Goal: Task Accomplishment & Management: Manage account settings

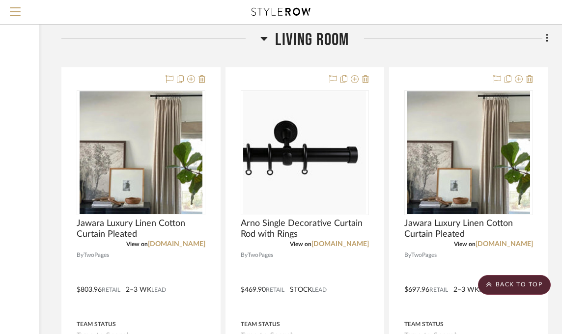
scroll to position [6634, 145]
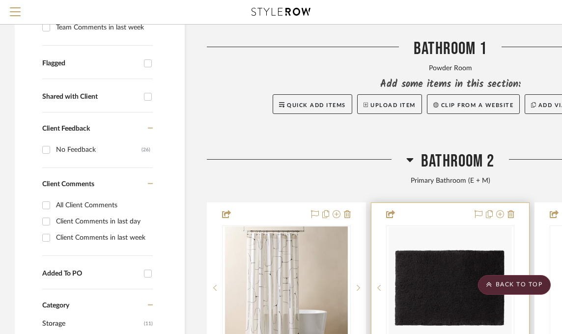
scroll to position [147, 0]
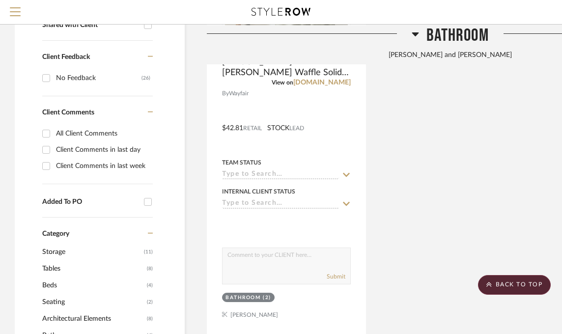
scroll to position [246, 0]
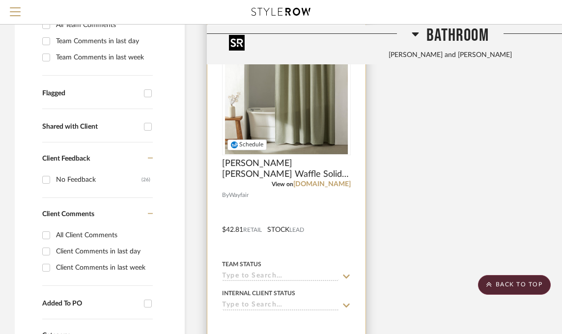
click at [0, 0] on img at bounding box center [0, 0] width 0 height 0
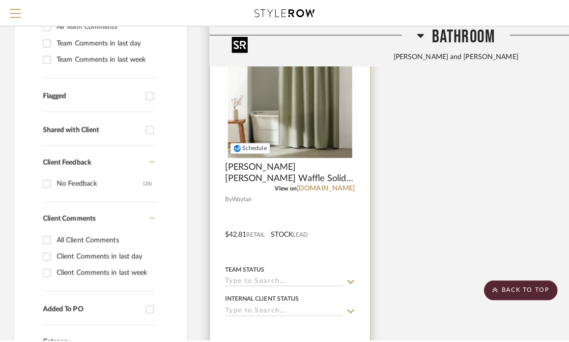
scroll to position [0, 0]
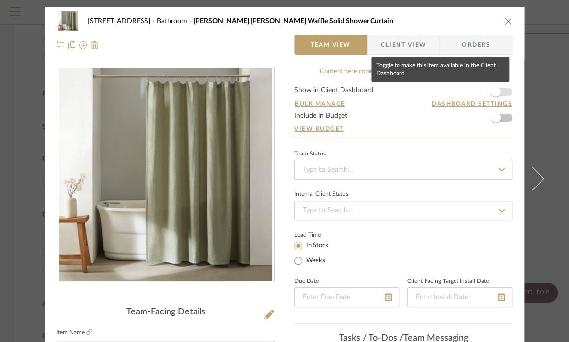
click at [491, 92] on span "button" at bounding box center [496, 92] width 10 height 10
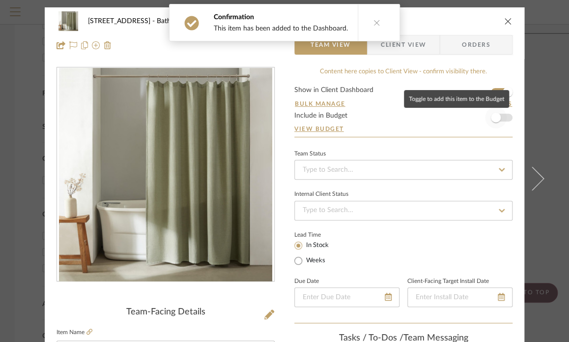
click at [496, 118] on span "button" at bounding box center [496, 118] width 10 height 10
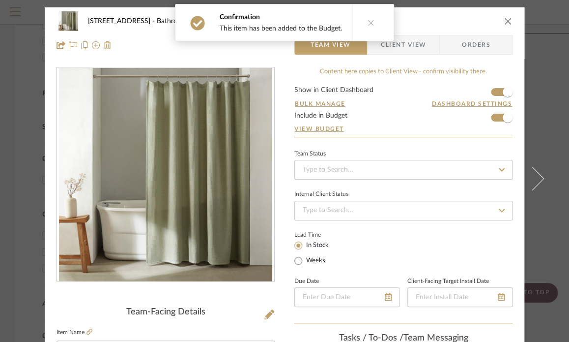
click at [504, 20] on icon "close" at bounding box center [508, 21] width 8 height 8
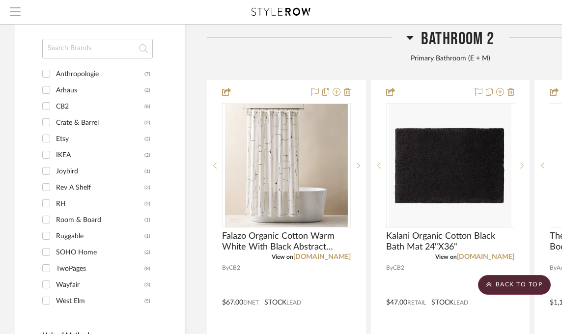
scroll to position [786, 0]
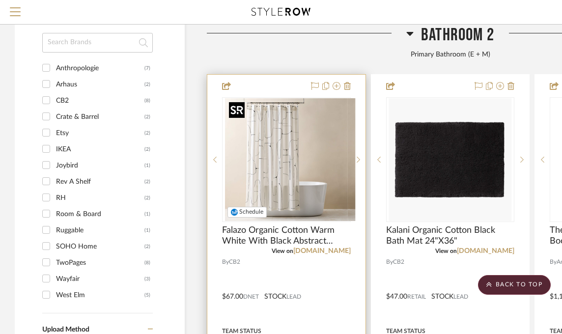
click at [315, 137] on div at bounding box center [286, 159] width 129 height 125
click at [290, 143] on img "0" at bounding box center [286, 159] width 123 height 123
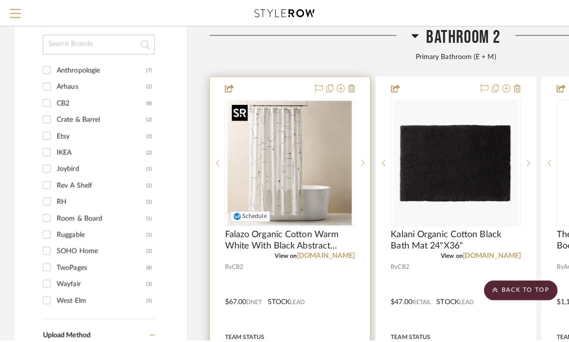
scroll to position [0, 0]
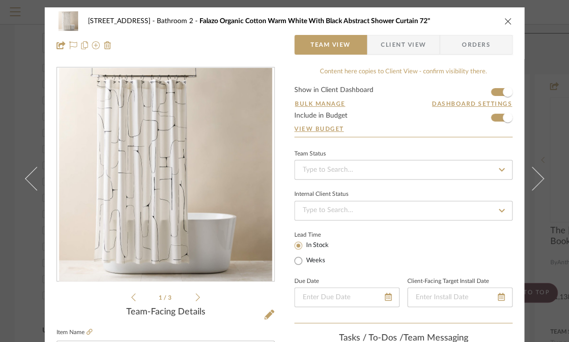
click at [504, 17] on icon "close" at bounding box center [508, 21] width 8 height 8
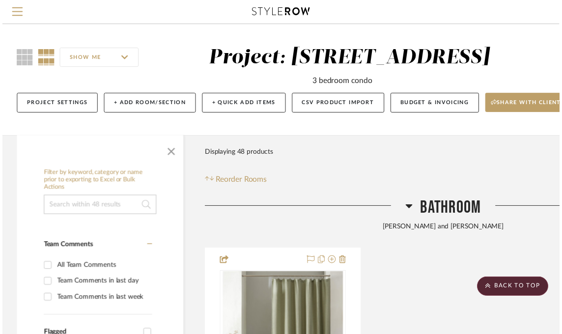
scroll to position [786, 0]
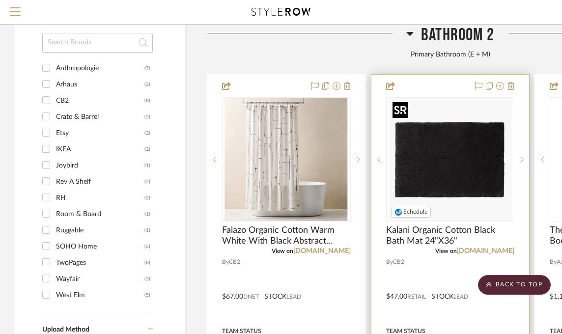
click at [459, 158] on img "0" at bounding box center [450, 159] width 123 height 123
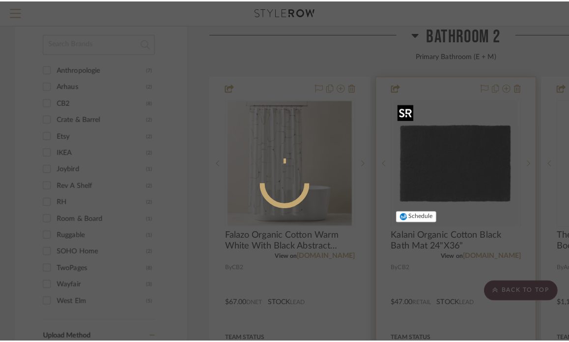
scroll to position [0, 0]
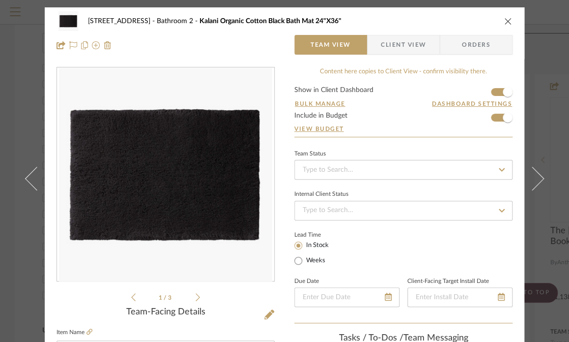
click at [504, 20] on icon "close" at bounding box center [508, 21] width 8 height 8
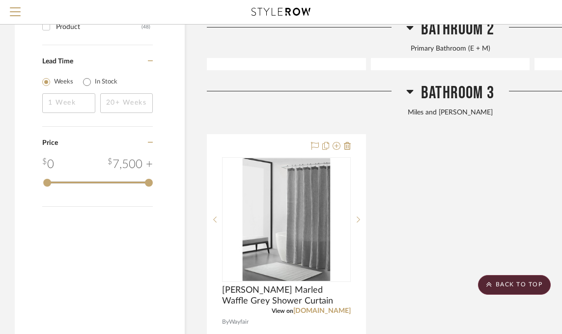
scroll to position [1278, 0]
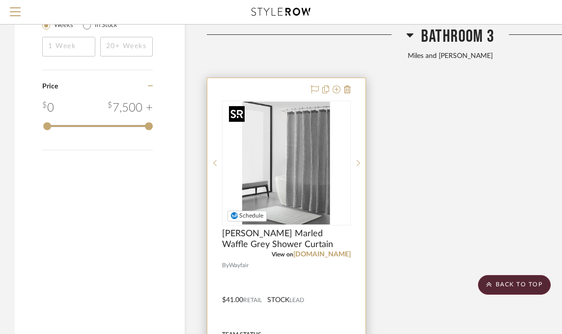
click at [0, 0] on img at bounding box center [0, 0] width 0 height 0
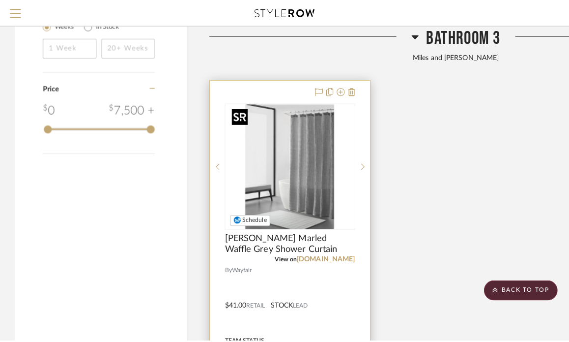
scroll to position [0, 0]
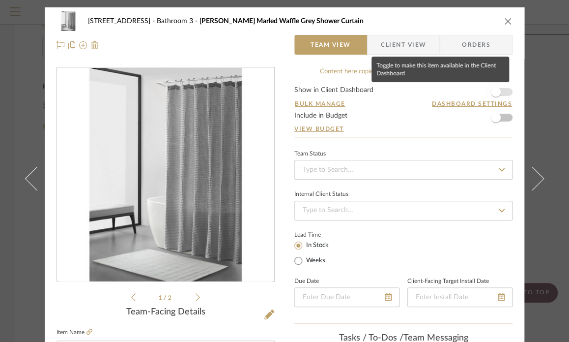
click at [493, 88] on span "button" at bounding box center [496, 92] width 10 height 10
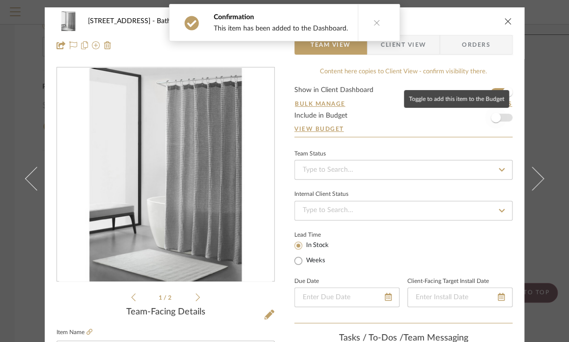
click at [494, 115] on span "button" at bounding box center [496, 118] width 10 height 10
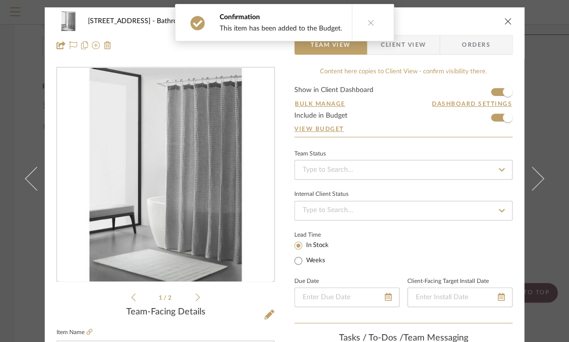
drag, startPoint x: 504, startPoint y: 19, endPoint x: 503, endPoint y: 63, distance: 44.7
click at [504, 19] on icon "close" at bounding box center [508, 21] width 8 height 8
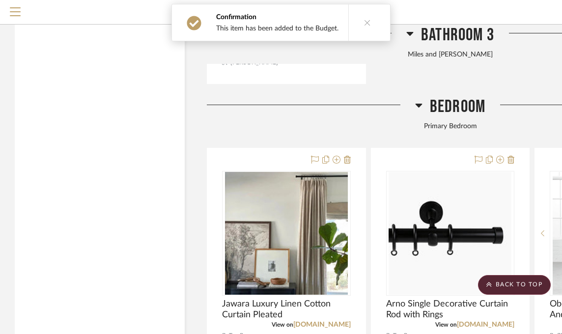
scroll to position [1720, 0]
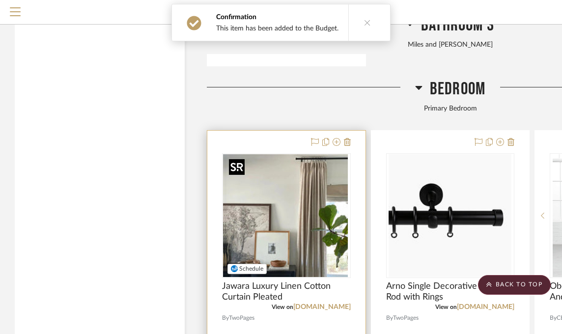
click at [306, 202] on div at bounding box center [286, 215] width 129 height 125
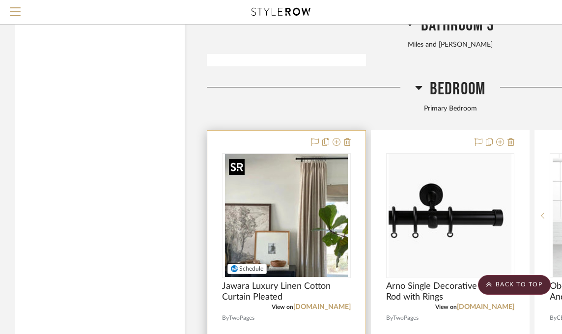
click at [314, 179] on img "0" at bounding box center [286, 215] width 123 height 123
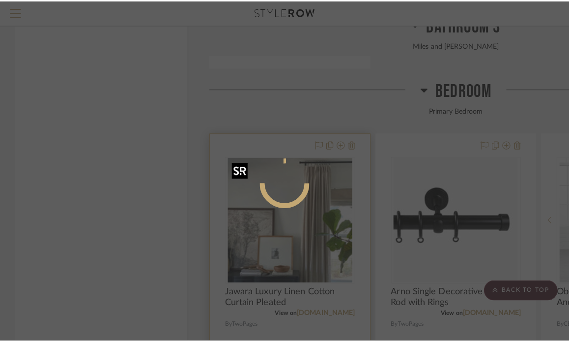
scroll to position [0, 0]
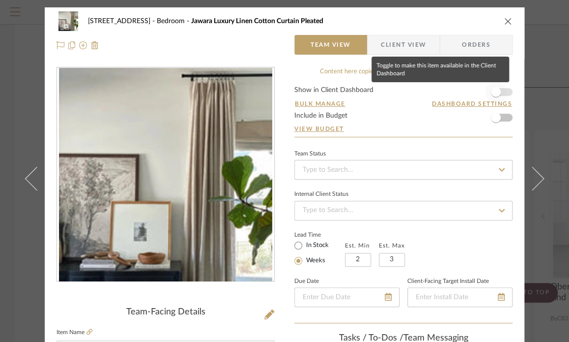
click at [492, 90] on span "button" at bounding box center [496, 92] width 10 height 10
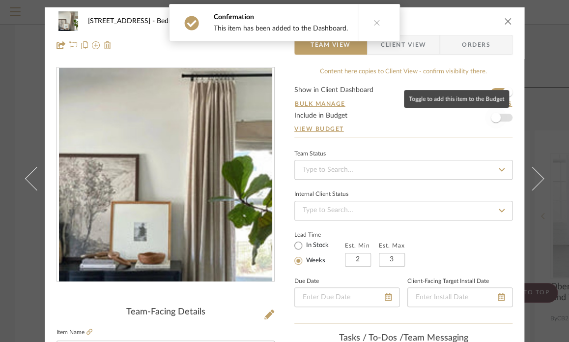
click at [491, 119] on span "button" at bounding box center [496, 118] width 10 height 10
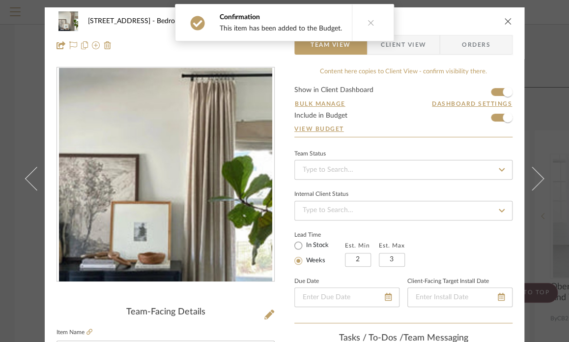
click at [498, 21] on div "2323 Race St Bedroom Jawara Luxury Linen Cotton Curtain Pleated" at bounding box center [285, 21] width 456 height 20
click at [506, 20] on icon "close" at bounding box center [508, 21] width 8 height 8
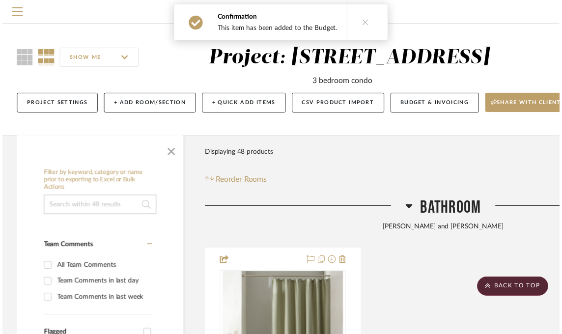
scroll to position [1720, 0]
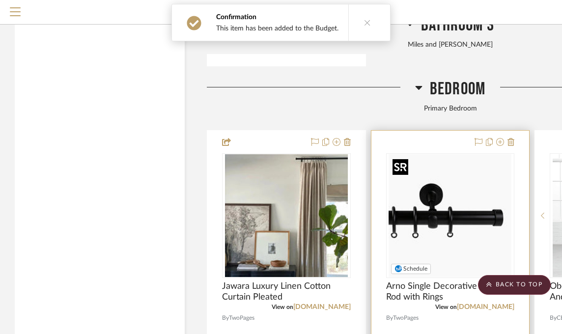
click at [487, 180] on img "0" at bounding box center [450, 215] width 123 height 123
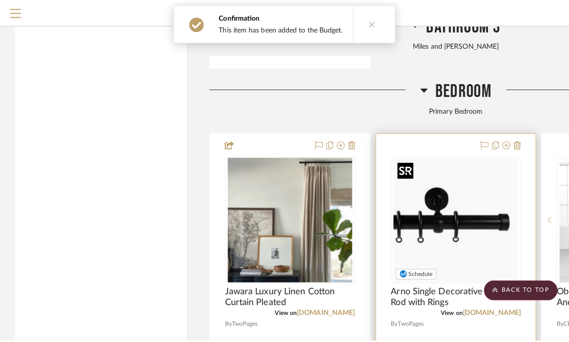
scroll to position [0, 0]
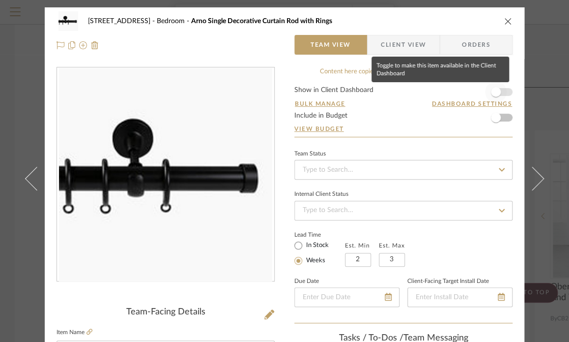
click at [493, 91] on span "button" at bounding box center [496, 92] width 10 height 10
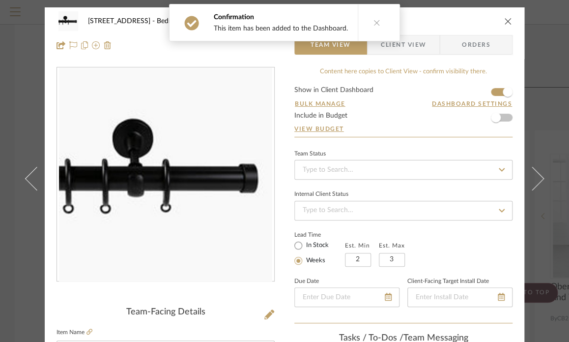
click at [493, 133] on form "Show in Client Dashboard Bulk Manage Dashboard Settings Include in Budget View …" at bounding box center [403, 111] width 218 height 50
click at [491, 124] on span "button" at bounding box center [496, 118] width 22 height 22
click at [508, 19] on icon "close" at bounding box center [508, 21] width 8 height 8
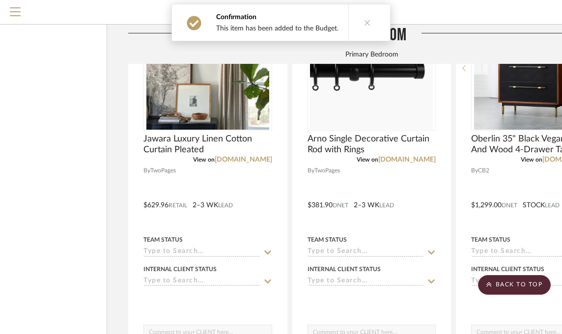
scroll to position [1867, 145]
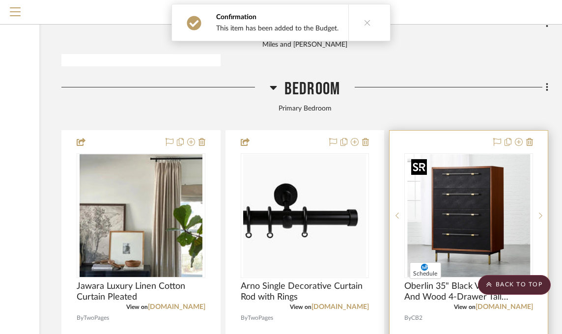
click at [0, 0] on img at bounding box center [0, 0] width 0 height 0
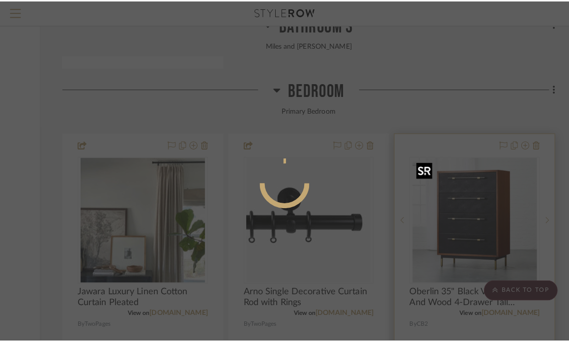
scroll to position [0, 0]
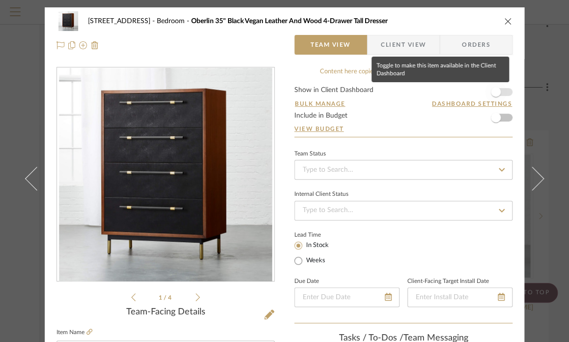
click at [497, 92] on span "button" at bounding box center [496, 92] width 10 height 10
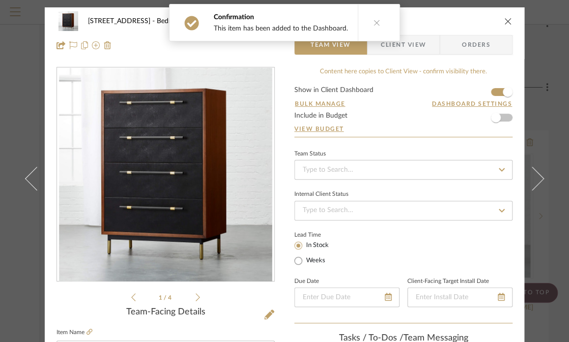
click at [504, 20] on icon "close" at bounding box center [508, 21] width 8 height 8
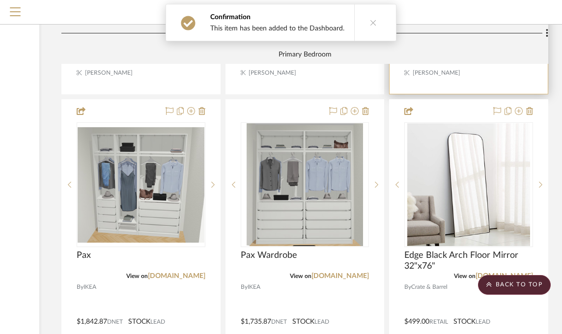
scroll to position [2211, 145]
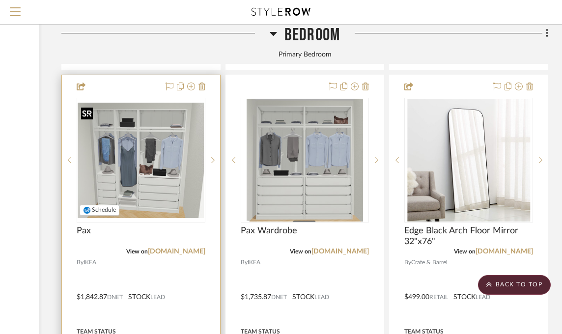
click at [148, 172] on img "0" at bounding box center [141, 160] width 127 height 115
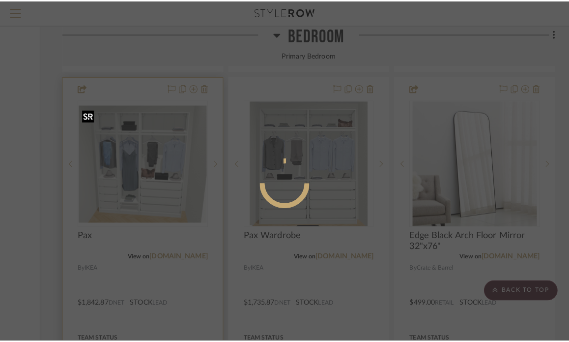
scroll to position [0, 0]
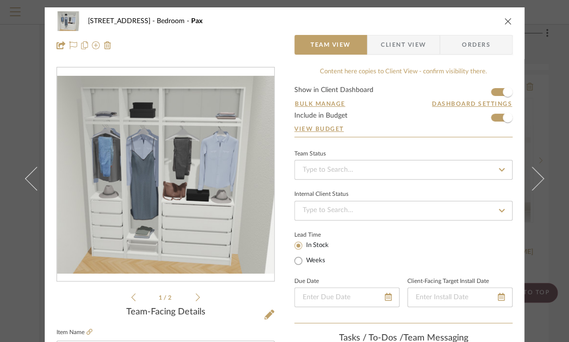
click at [504, 17] on icon "close" at bounding box center [508, 21] width 8 height 8
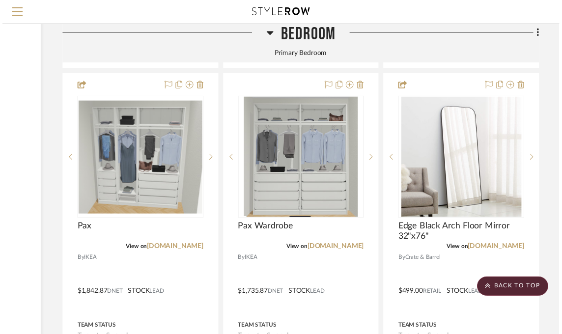
scroll to position [2211, 145]
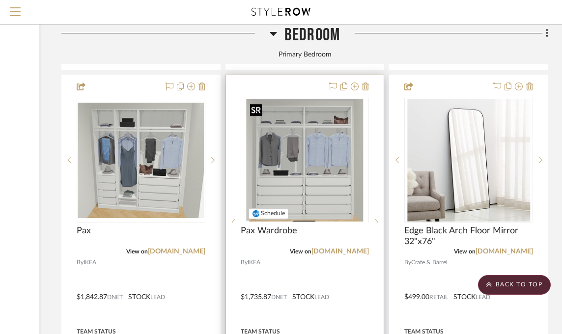
click at [323, 151] on div at bounding box center [305, 222] width 129 height 249
click at [313, 155] on img "0" at bounding box center [305, 160] width 117 height 123
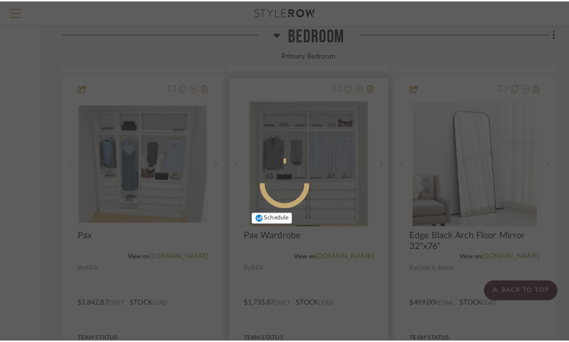
scroll to position [0, 0]
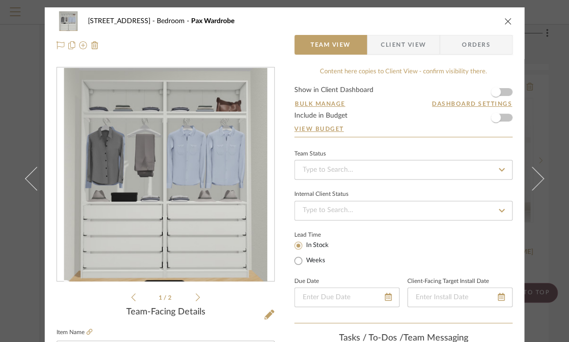
click at [504, 17] on button "close" at bounding box center [508, 21] width 9 height 9
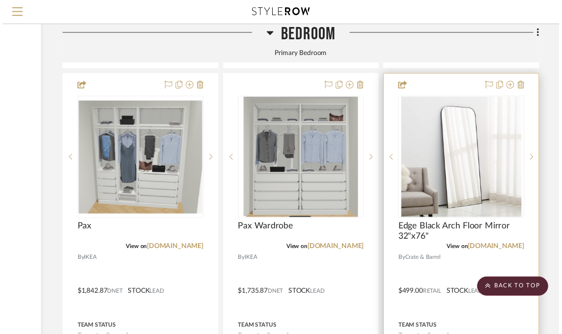
scroll to position [2211, 145]
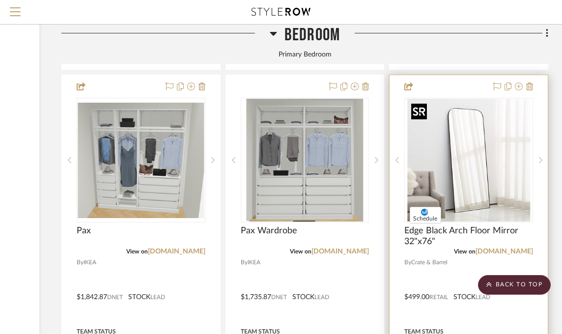
click at [458, 171] on img "0" at bounding box center [468, 160] width 123 height 123
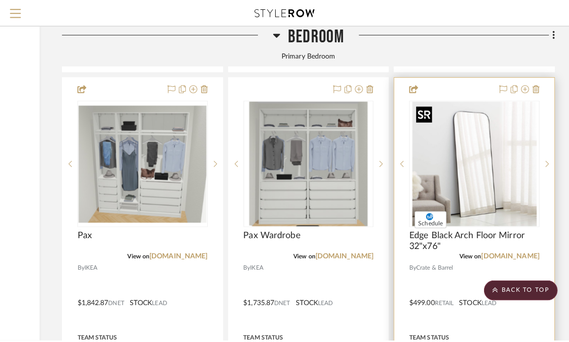
scroll to position [0, 0]
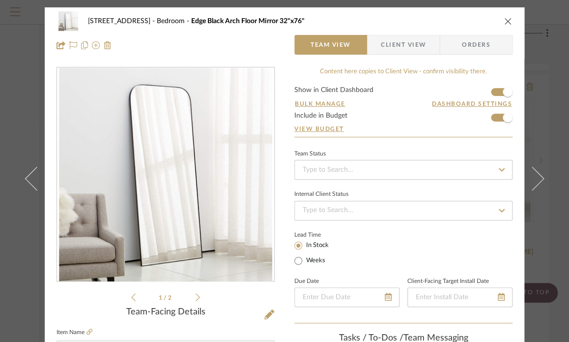
click at [507, 21] on icon "close" at bounding box center [508, 21] width 8 height 8
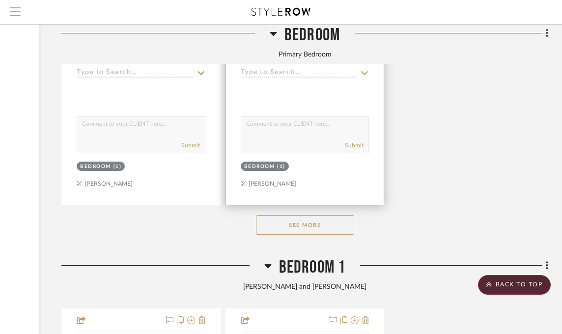
scroll to position [2948, 145]
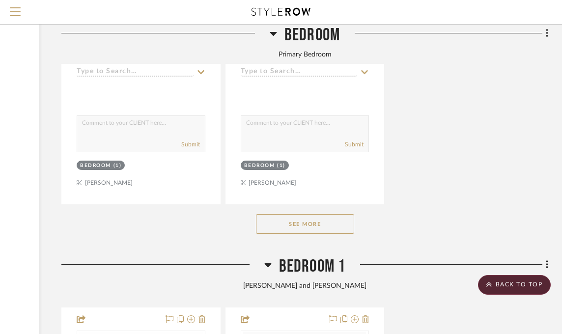
click at [285, 223] on button "See More" at bounding box center [305, 224] width 98 height 20
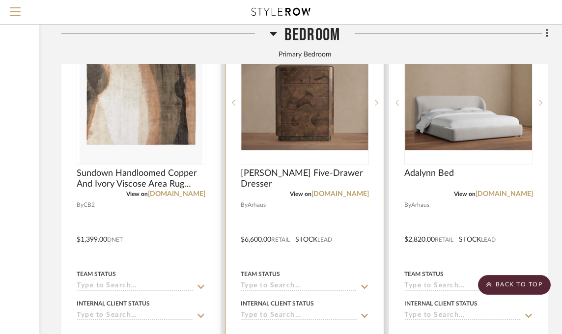
scroll to position [2654, 145]
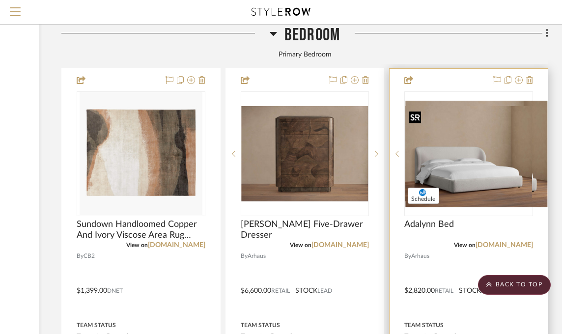
click at [434, 163] on div at bounding box center [468, 153] width 129 height 125
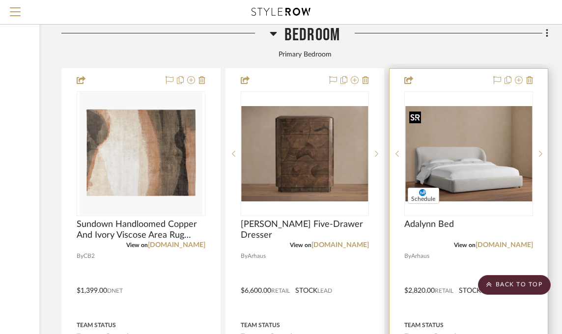
click at [463, 181] on img "0" at bounding box center [468, 153] width 127 height 95
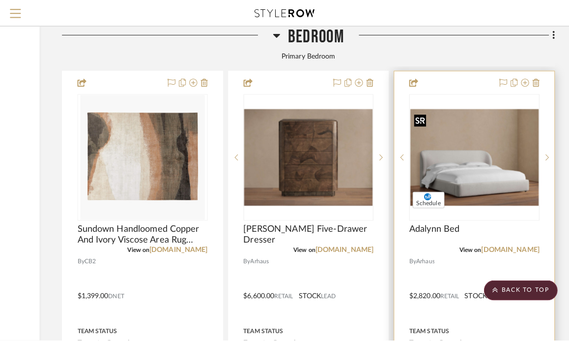
scroll to position [0, 0]
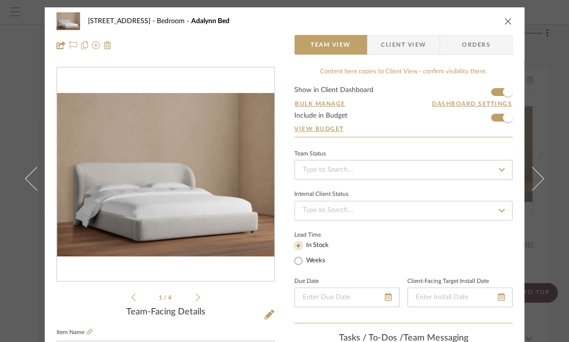
click at [504, 19] on icon "close" at bounding box center [508, 21] width 8 height 8
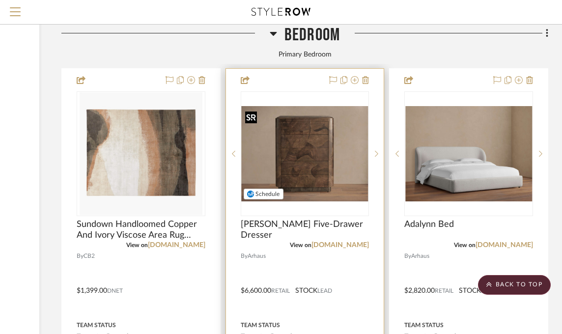
click at [309, 149] on img "0" at bounding box center [305, 153] width 127 height 95
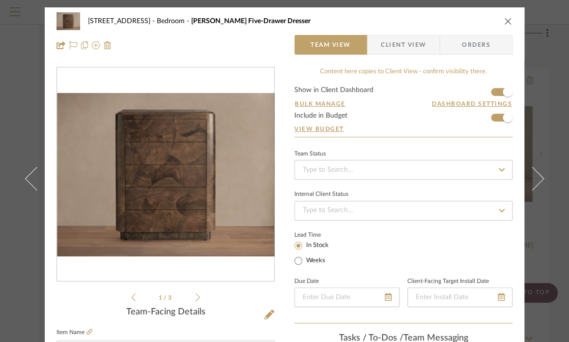
click at [505, 23] on icon "close" at bounding box center [508, 21] width 8 height 8
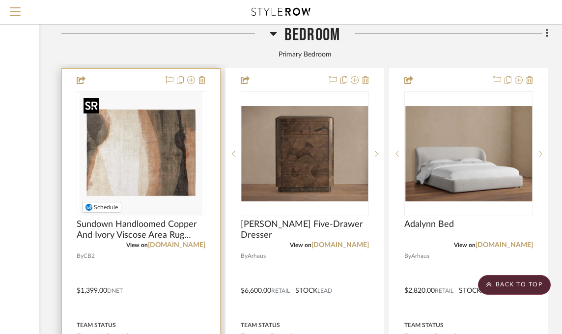
click at [0, 0] on img at bounding box center [0, 0] width 0 height 0
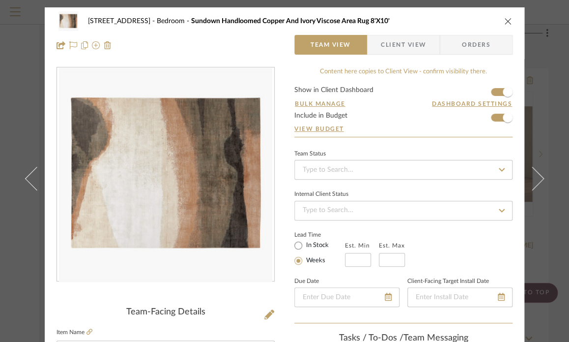
click at [506, 21] on icon "close" at bounding box center [508, 21] width 8 height 8
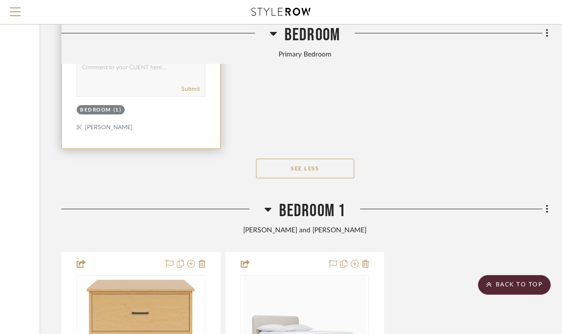
scroll to position [3391, 145]
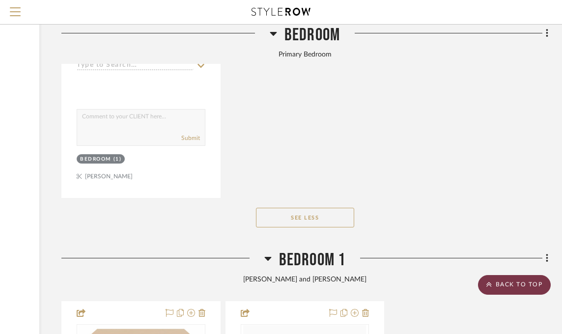
click at [509, 284] on scroll-to-top-button "BACK TO TOP" at bounding box center [514, 285] width 73 height 20
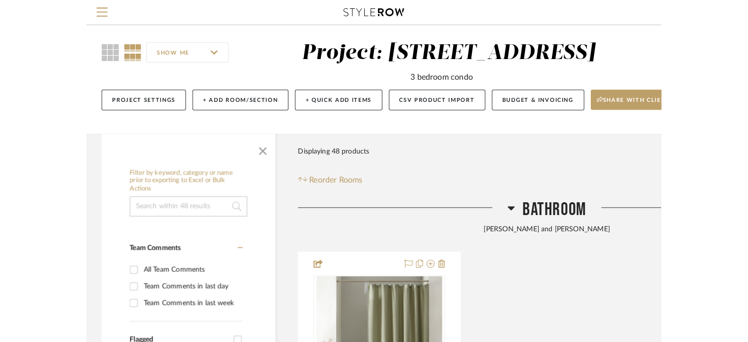
scroll to position [0, 0]
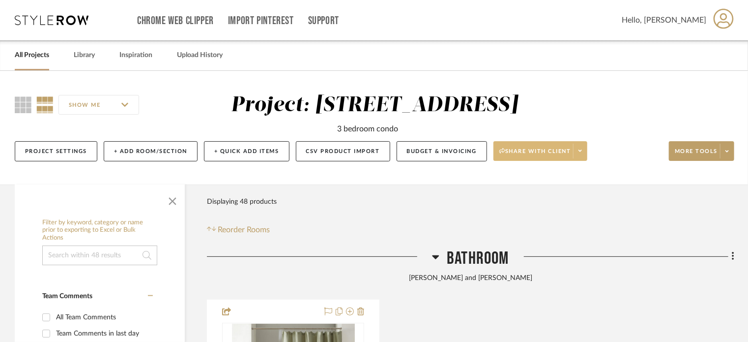
click at [523, 148] on span "Share with client" at bounding box center [535, 154] width 72 height 15
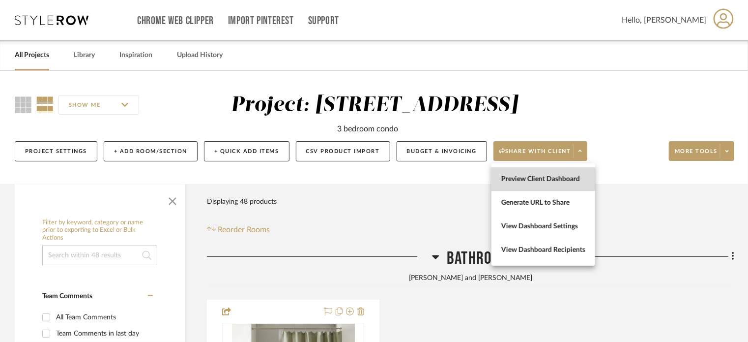
click at [529, 180] on span "Preview Client Dashboard" at bounding box center [543, 179] width 84 height 8
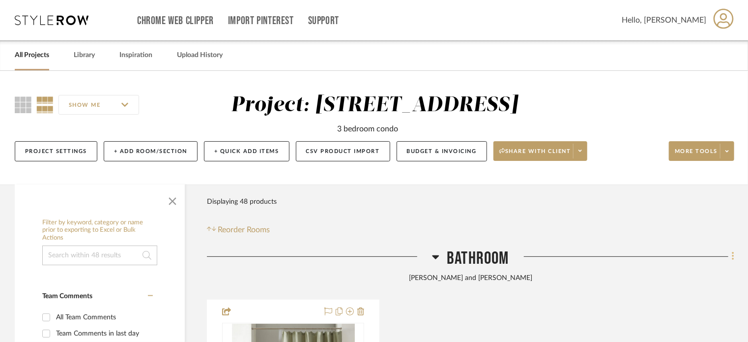
click at [569, 256] on icon at bounding box center [733, 256] width 2 height 8
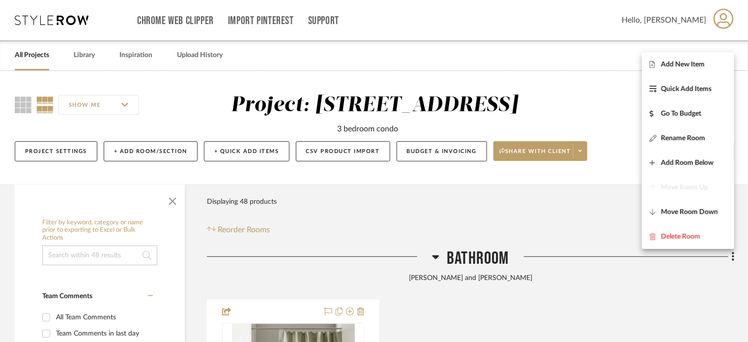
click at [569, 315] on div at bounding box center [374, 171] width 748 height 342
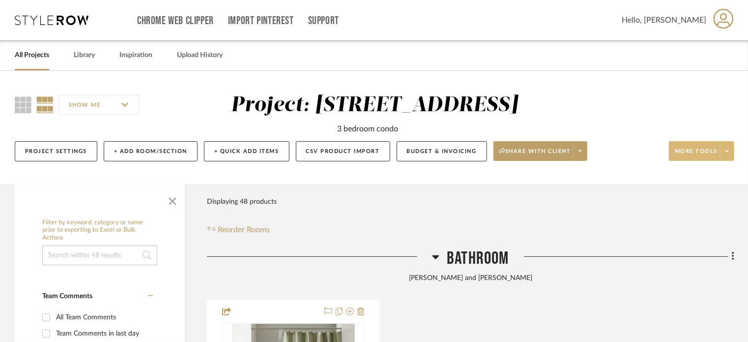
click at [569, 143] on button "More tools" at bounding box center [701, 151] width 65 height 20
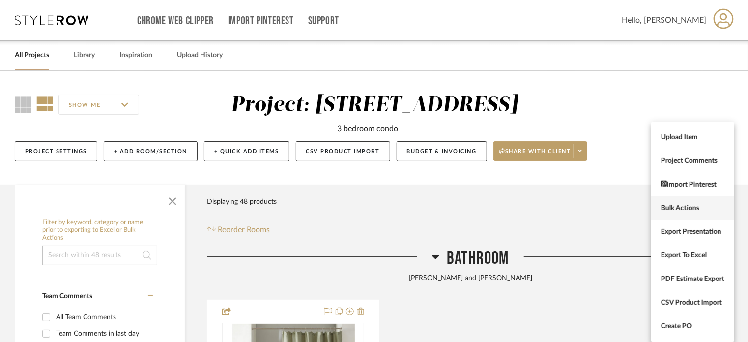
click at [569, 209] on span "Bulk Actions" at bounding box center [692, 208] width 63 height 8
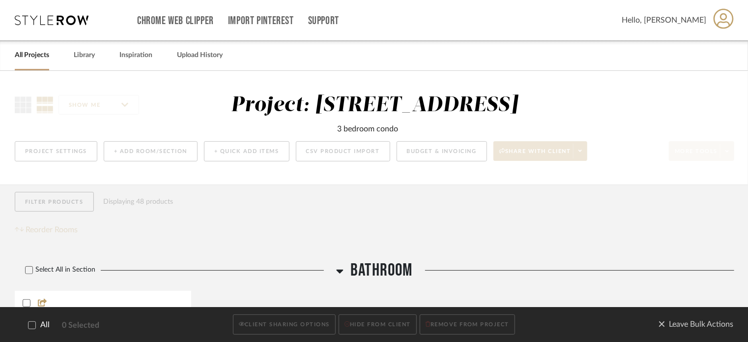
click at [29, 323] on icon at bounding box center [32, 324] width 7 height 7
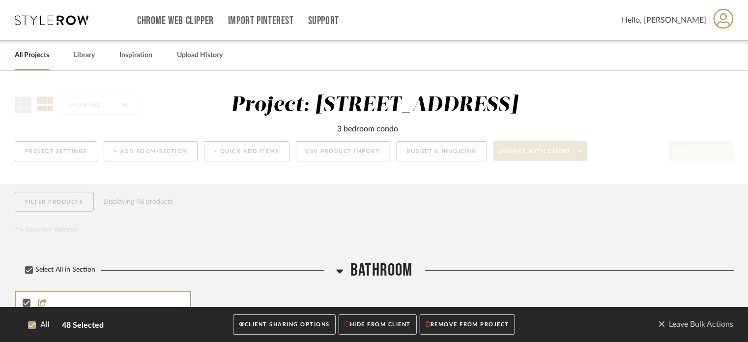
click at [293, 325] on button "CLIENT SHARING OPTIONS" at bounding box center [284, 325] width 103 height 20
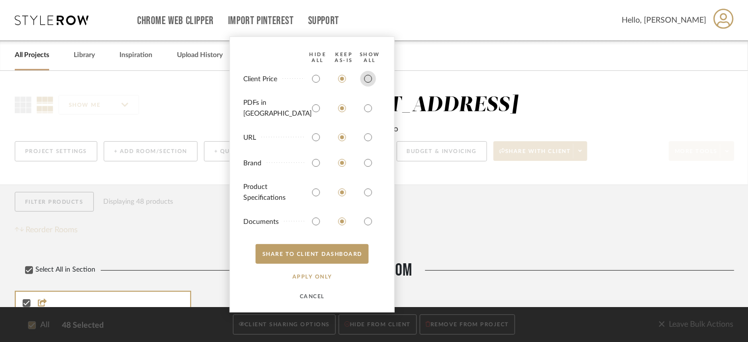
click at [365, 86] on input "radio" at bounding box center [368, 79] width 16 height 16
radio input "true"
click at [368, 113] on input "radio" at bounding box center [368, 108] width 16 height 16
radio input "true"
click at [339, 248] on button "SHARE TO CLIENT Dashboard" at bounding box center [312, 254] width 113 height 20
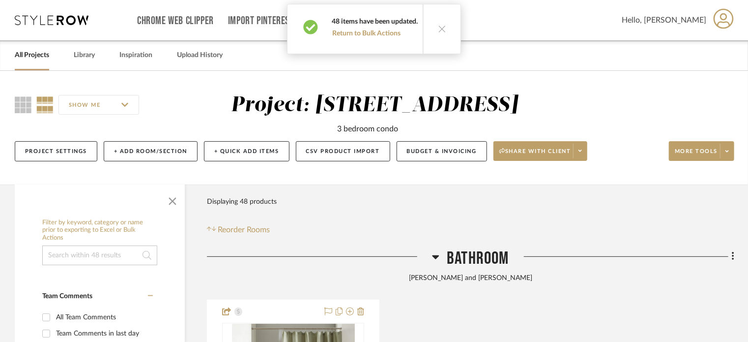
click at [441, 28] on icon at bounding box center [442, 29] width 8 height 8
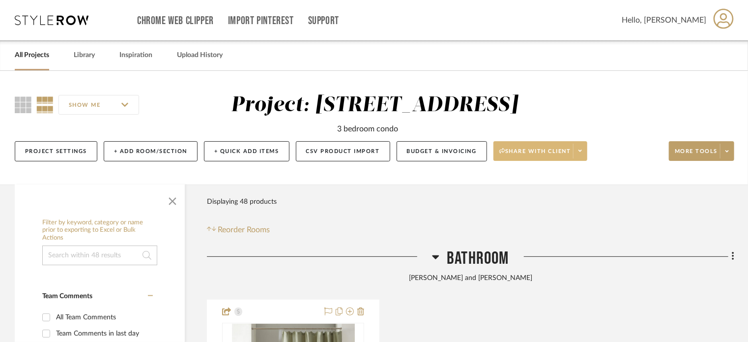
click at [520, 149] on span "Share with client" at bounding box center [535, 154] width 72 height 15
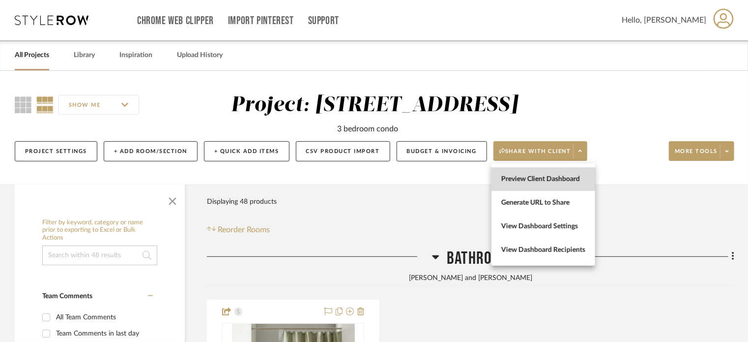
click at [524, 176] on span "Preview Client Dashboard" at bounding box center [543, 179] width 84 height 8
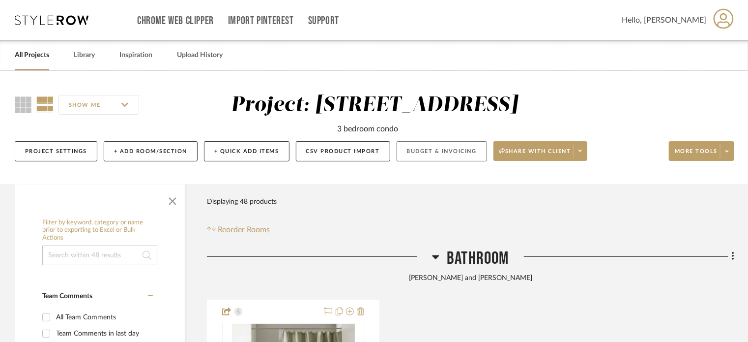
click at [439, 145] on button "Budget & Invoicing" at bounding box center [442, 151] width 90 height 20
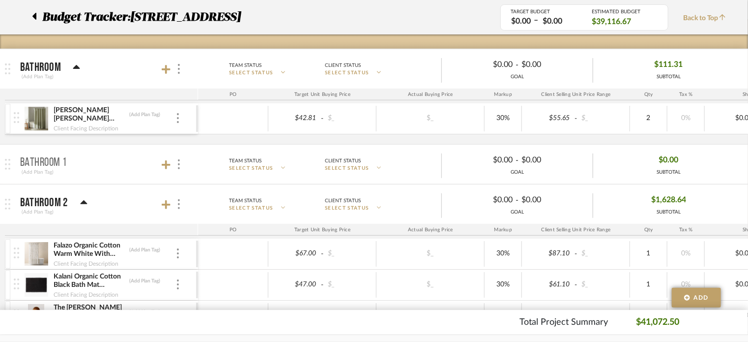
scroll to position [147, 0]
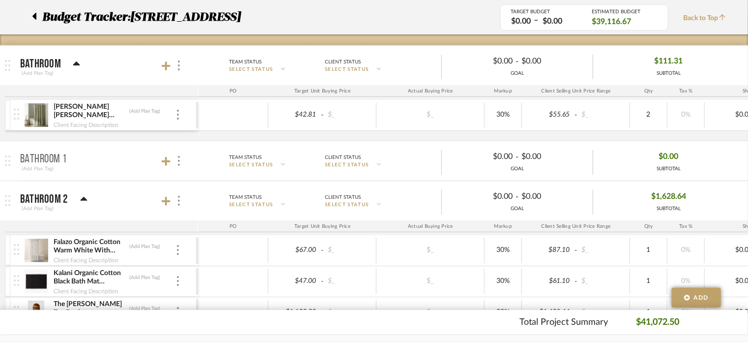
click at [81, 197] on icon at bounding box center [83, 199] width 7 height 4
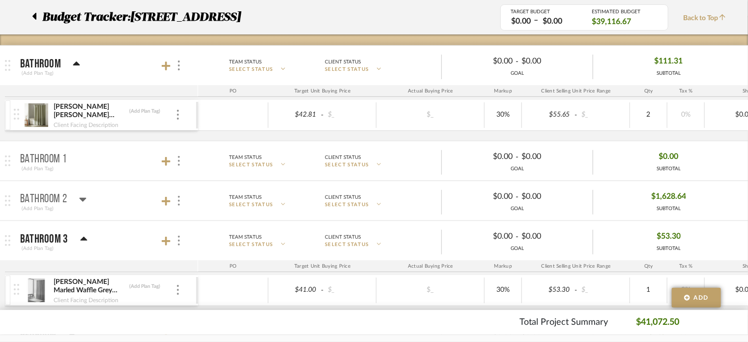
scroll to position [197, 0]
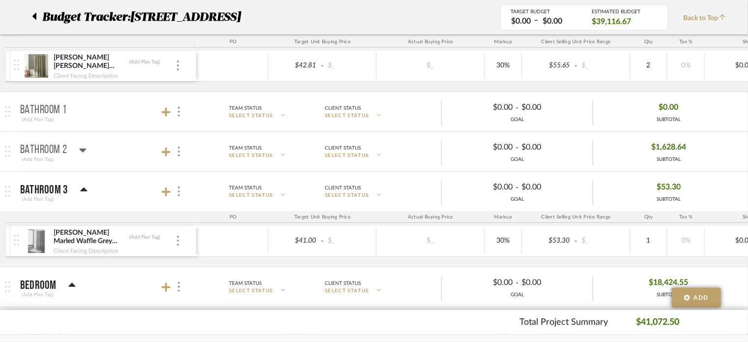
click at [82, 186] on icon at bounding box center [83, 190] width 7 height 12
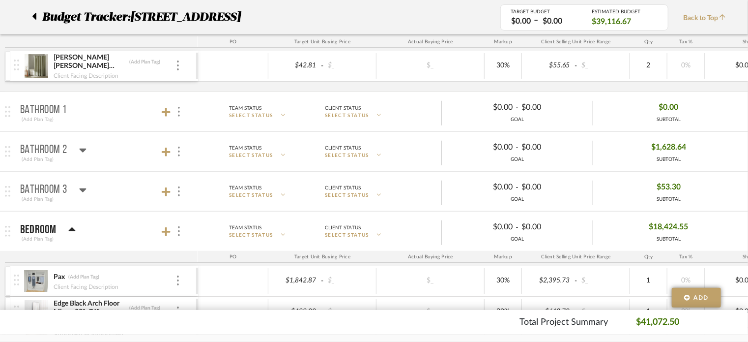
click at [67, 220] on div "Bedroom (Add Plan Tag)" at bounding box center [48, 231] width 56 height 24
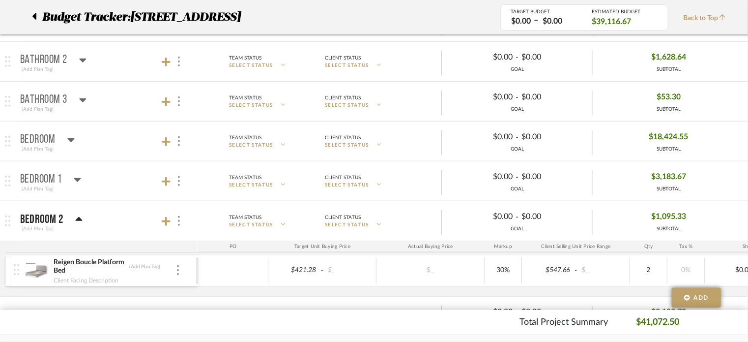
scroll to position [295, 0]
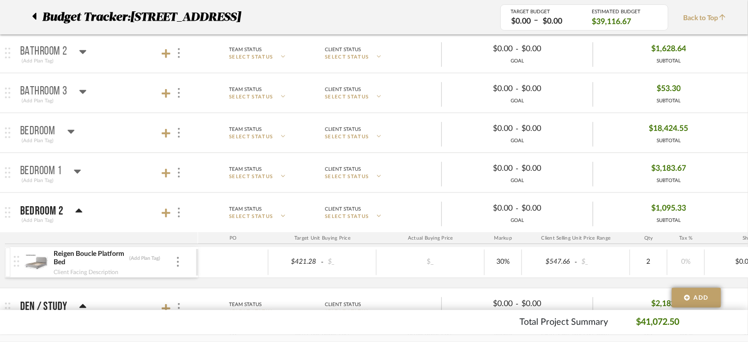
click at [83, 213] on mat-panel-title "Bedroom 2 (Add Plan Tag)" at bounding box center [106, 212] width 173 height 24
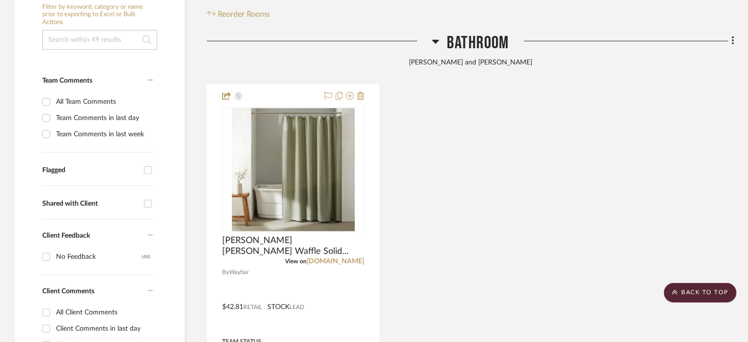
scroll to position [197, 0]
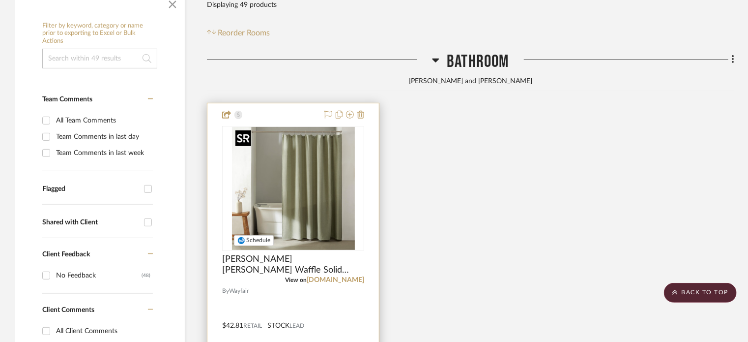
click at [0, 0] on img at bounding box center [0, 0] width 0 height 0
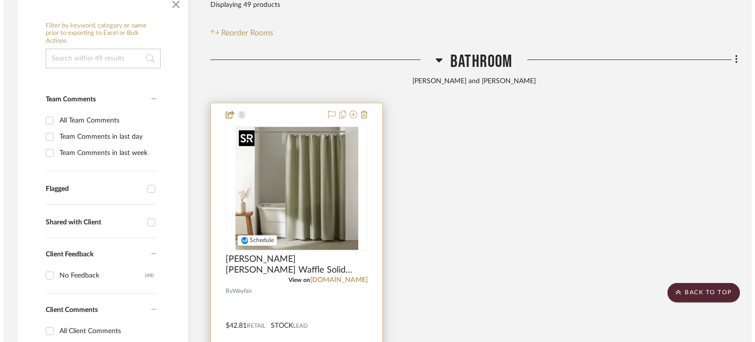
scroll to position [0, 0]
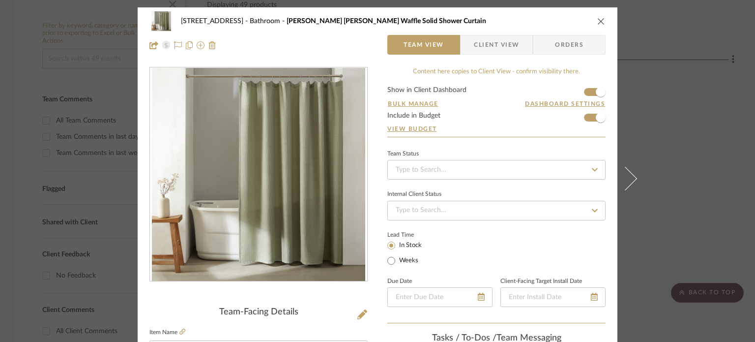
click at [569, 17] on div "2323 Race St Bathroom Calvin Klein Waffle Solid Shower Curtain Team View Client…" at bounding box center [378, 33] width 480 height 52
click at [569, 20] on icon "close" at bounding box center [601, 21] width 8 height 8
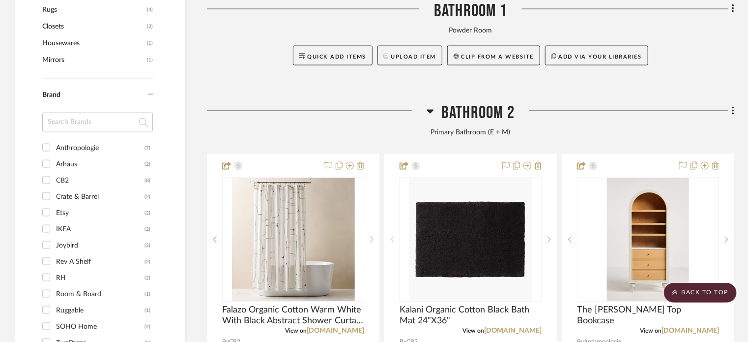
scroll to position [786, 0]
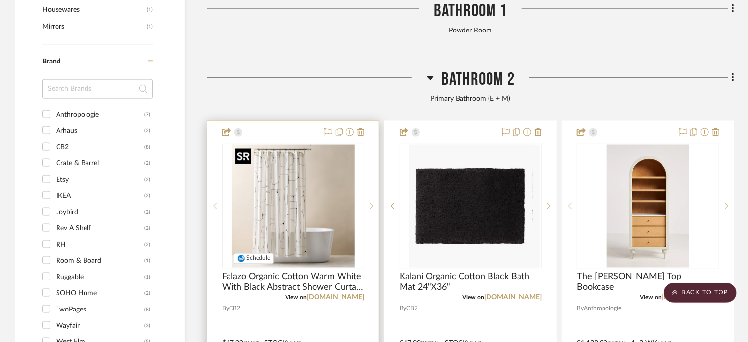
click at [300, 185] on div at bounding box center [293, 205] width 142 height 125
click at [320, 167] on img "0" at bounding box center [293, 205] width 123 height 123
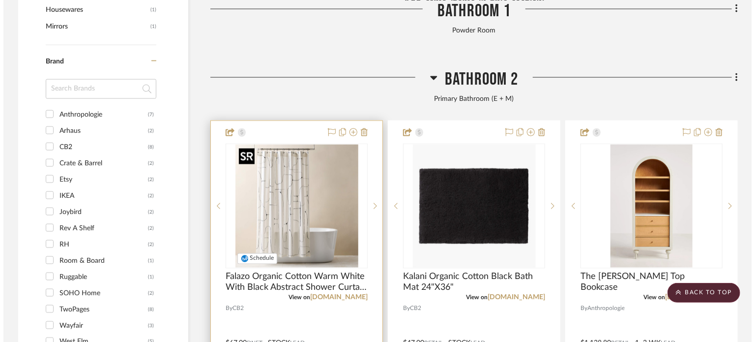
scroll to position [0, 0]
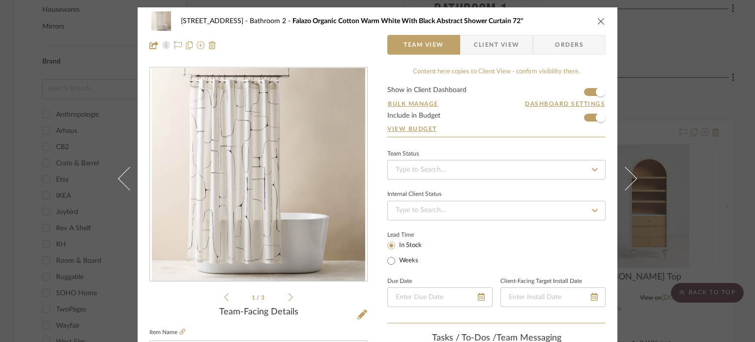
click at [569, 20] on icon "close" at bounding box center [601, 21] width 8 height 8
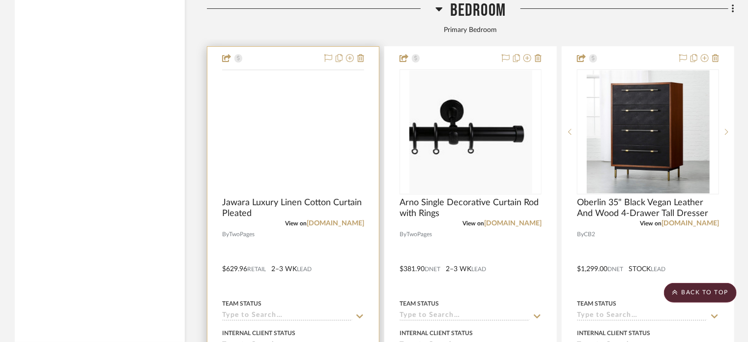
scroll to position [1867, 0]
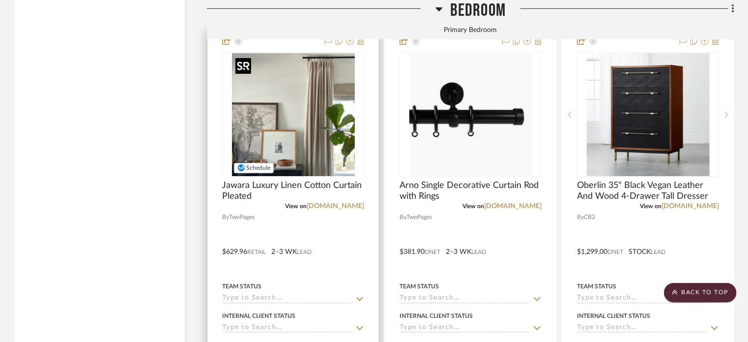
click at [318, 153] on div at bounding box center [293, 176] width 142 height 249
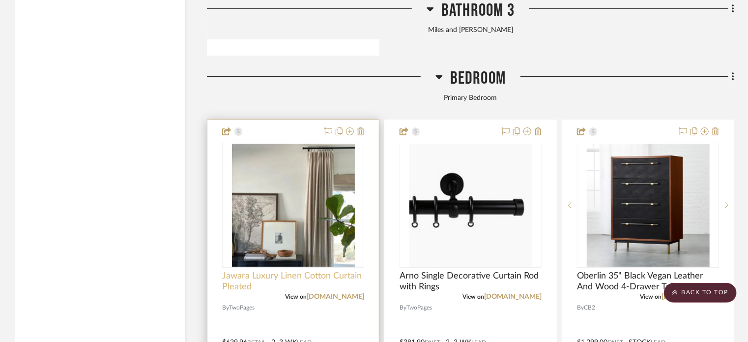
scroll to position [1769, 0]
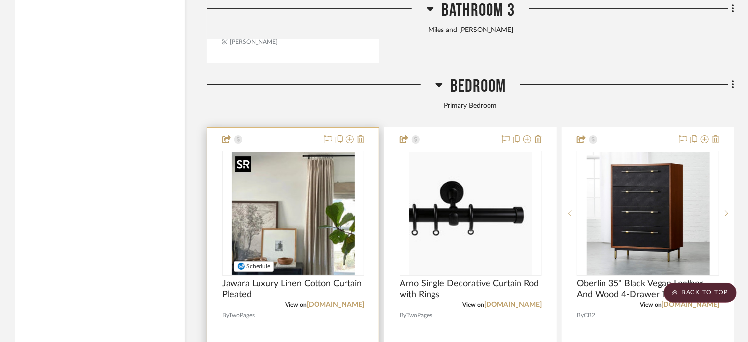
click at [303, 200] on img "0" at bounding box center [293, 212] width 123 height 123
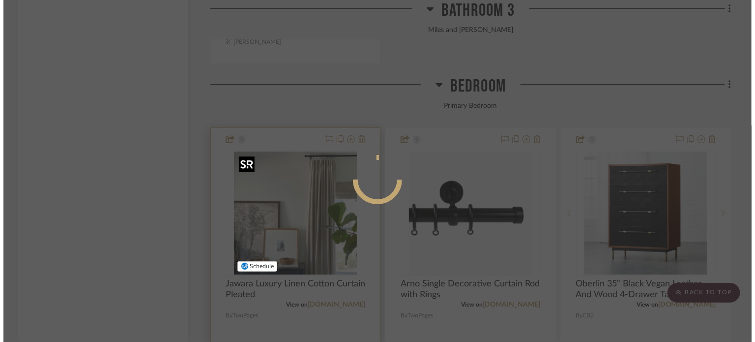
scroll to position [0, 0]
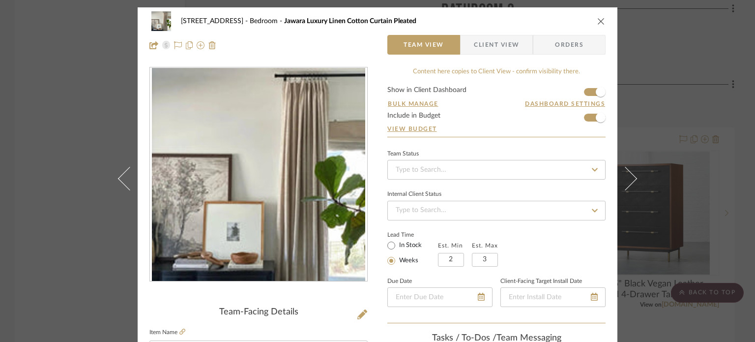
click at [569, 22] on div "2323 Race St Bedroom Jawara Luxury Linen Cotton Curtain Pleated Team View Clien…" at bounding box center [378, 33] width 480 height 52
click at [569, 23] on div "2323 Race St Bedroom Jawara Luxury Linen Cotton Curtain Pleated" at bounding box center [377, 21] width 456 height 20
click at [569, 20] on icon "close" at bounding box center [601, 21] width 8 height 8
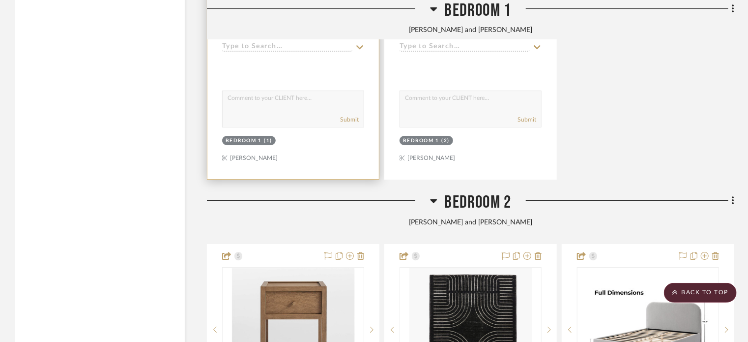
scroll to position [3686, 0]
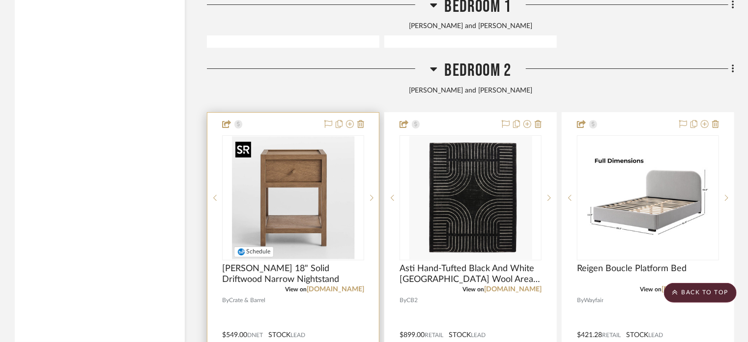
click at [337, 169] on img "0" at bounding box center [293, 197] width 123 height 123
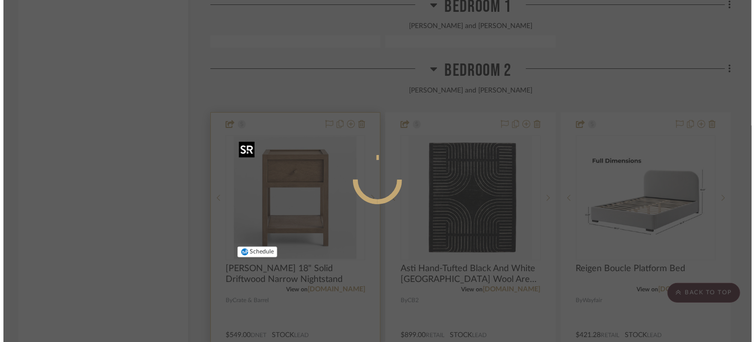
scroll to position [0, 0]
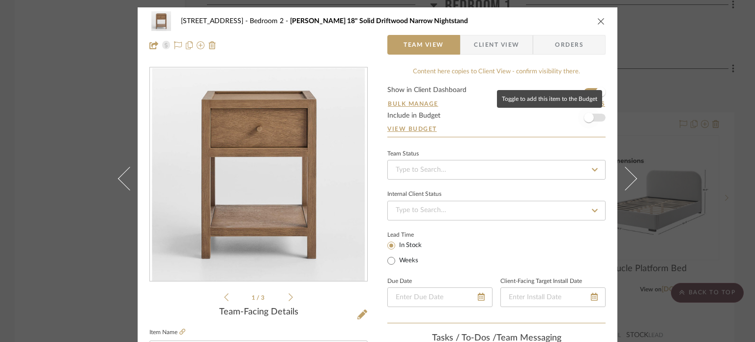
click at [569, 120] on span "button" at bounding box center [589, 118] width 10 height 10
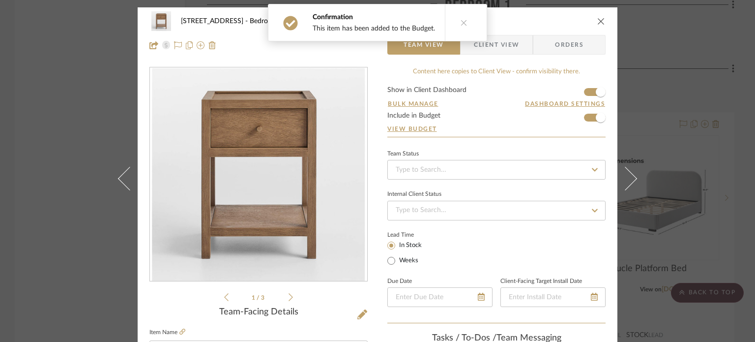
click at [569, 20] on div "2323 Race St Bedroom 2 Keane 18" Solid Driftwood Narrow Nightstand Team View Cl…" at bounding box center [378, 33] width 480 height 52
click at [569, 22] on icon "close" at bounding box center [601, 21] width 8 height 8
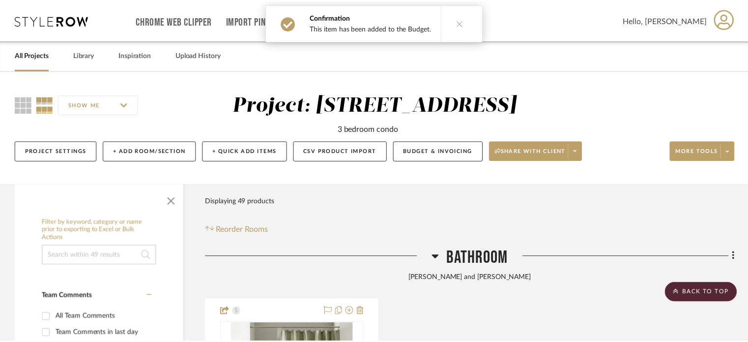
scroll to position [3686, 0]
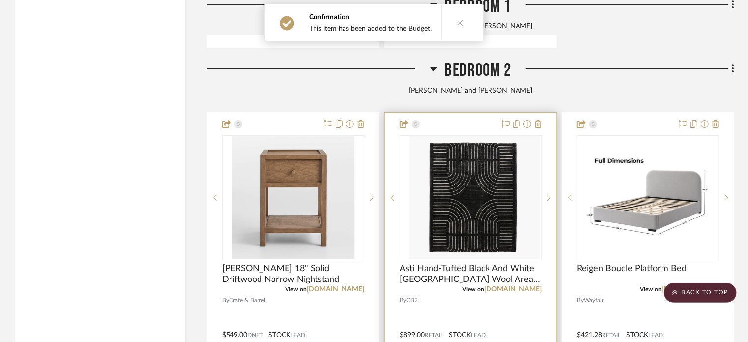
click at [539, 191] on div at bounding box center [471, 197] width 142 height 125
click at [471, 194] on img "0" at bounding box center [470, 197] width 123 height 123
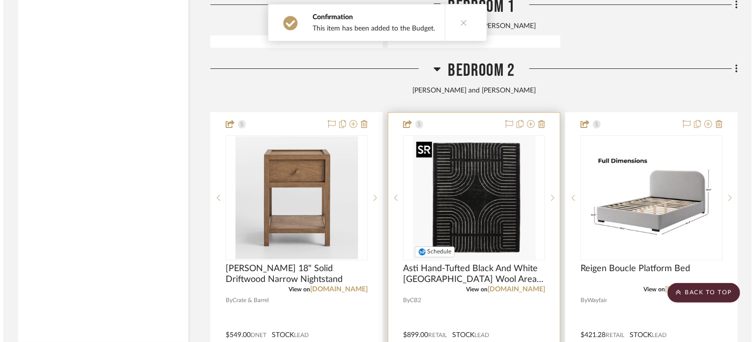
scroll to position [0, 0]
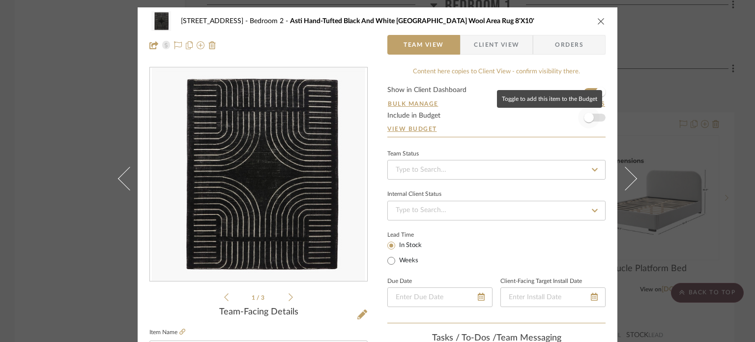
click at [569, 114] on span "button" at bounding box center [589, 118] width 22 height 22
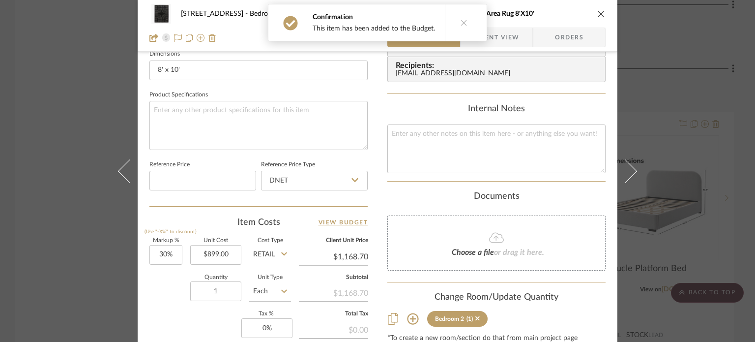
scroll to position [442, 0]
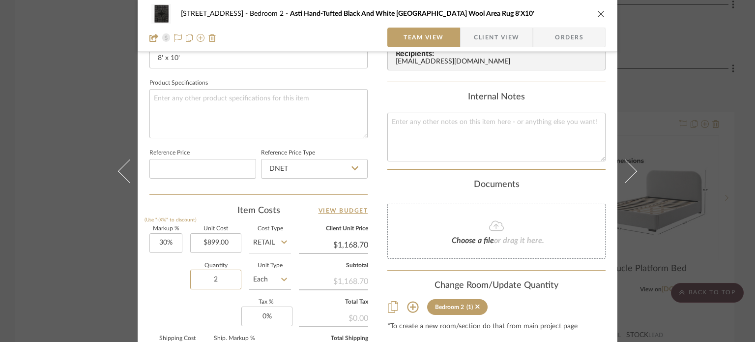
type input "2"
click at [554, 294] on div "Change Room/Update Quantity Bedroom 2 (1) *To create a new room/section do that…" at bounding box center [496, 305] width 218 height 50
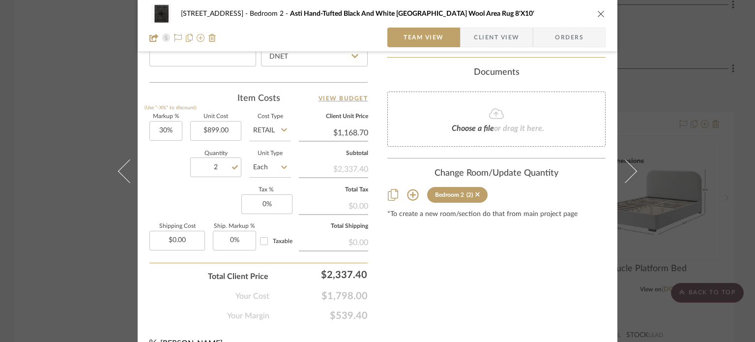
scroll to position [572, 0]
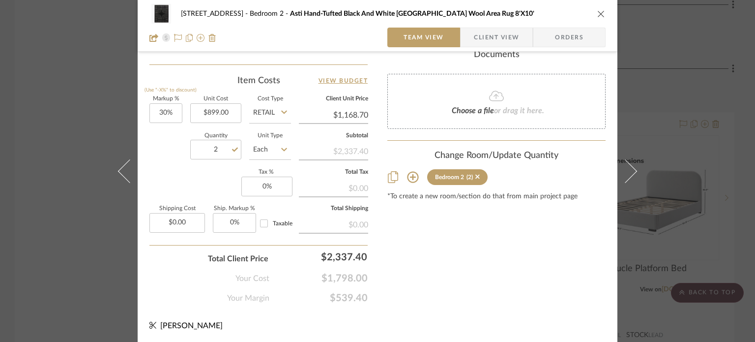
click at [569, 16] on div "2323 Race St Bedroom 2 Asti Hand-Tufted Black And White New Zealand Wool Area R…" at bounding box center [377, 14] width 456 height 20
click at [569, 10] on icon "close" at bounding box center [601, 14] width 8 height 8
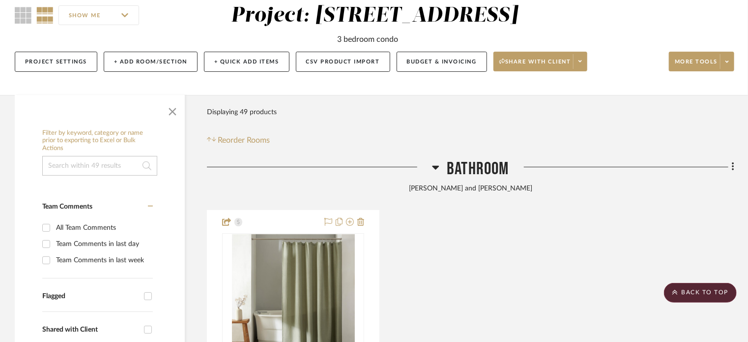
scroll to position [0, 0]
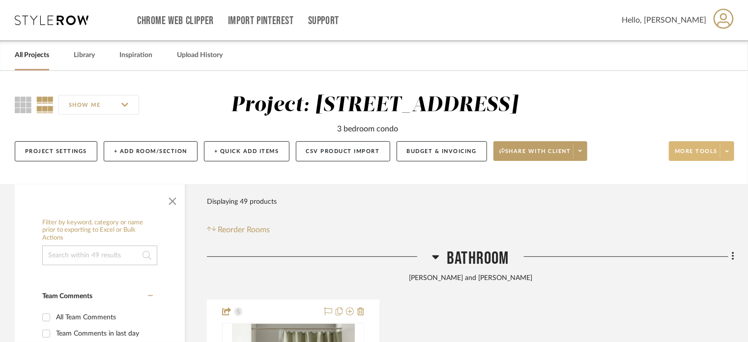
click at [569, 148] on span "More tools" at bounding box center [696, 154] width 43 height 15
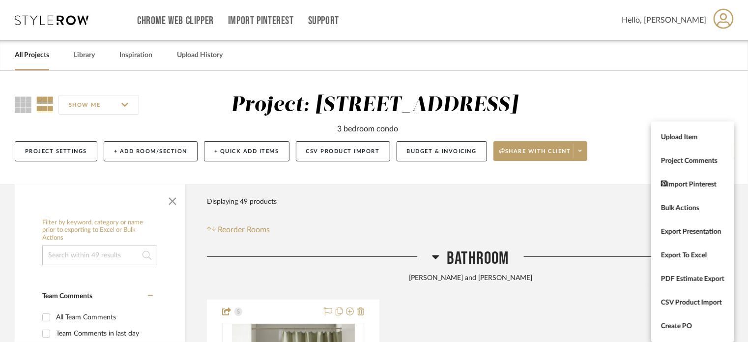
click at [35, 151] on div at bounding box center [374, 171] width 748 height 342
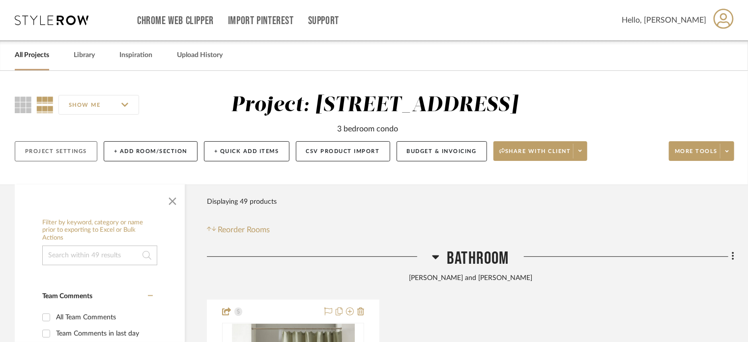
click at [56, 151] on button "Project Settings" at bounding box center [56, 151] width 83 height 20
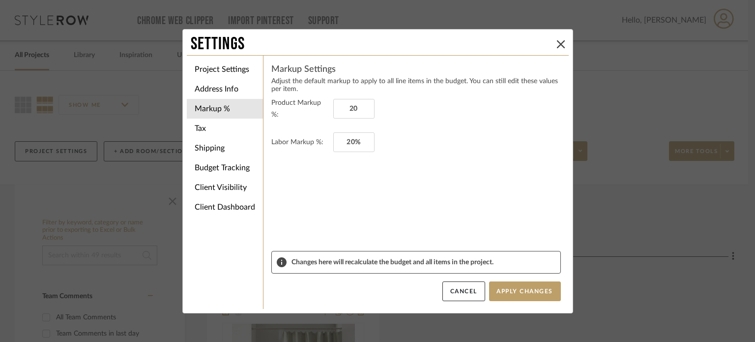
type input "20%"
click at [395, 180] on form "Product Markup %: 20% Labor Markup %: 20%" at bounding box center [415, 174] width 289 height 154
click at [529, 287] on button "Apply Changes" at bounding box center [525, 291] width 72 height 20
click at [510, 283] on button "Apply Changes" at bounding box center [525, 291] width 72 height 20
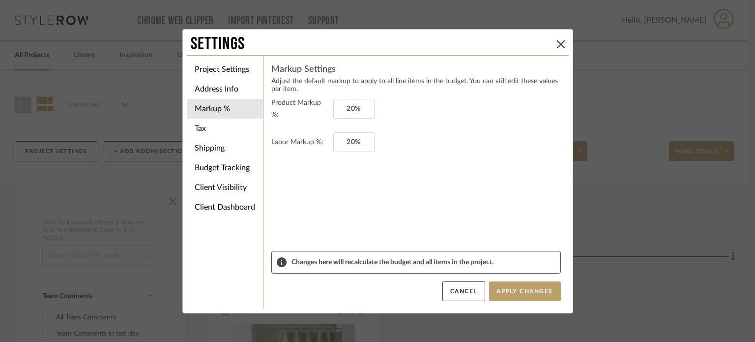
click at [528, 149] on form "Product Markup %: 20% Labor Markup %: 20%" at bounding box center [415, 174] width 289 height 154
click at [557, 41] on icon at bounding box center [561, 44] width 8 height 8
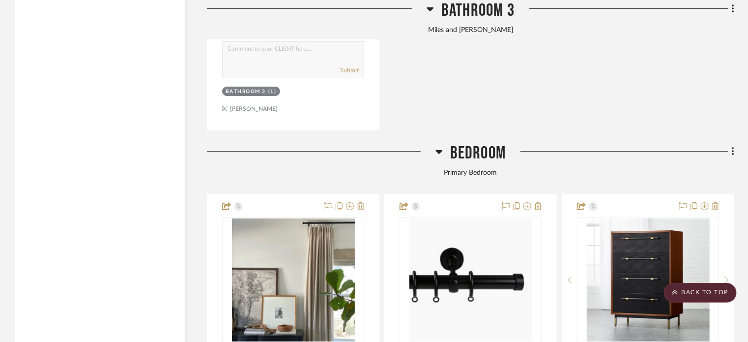
scroll to position [1720, 0]
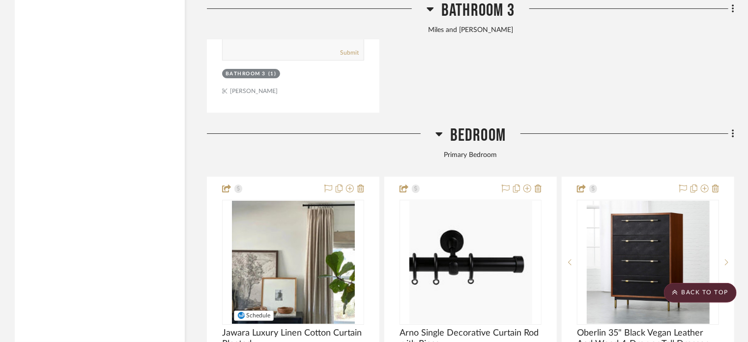
click at [318, 284] on img "0" at bounding box center [293, 261] width 123 height 123
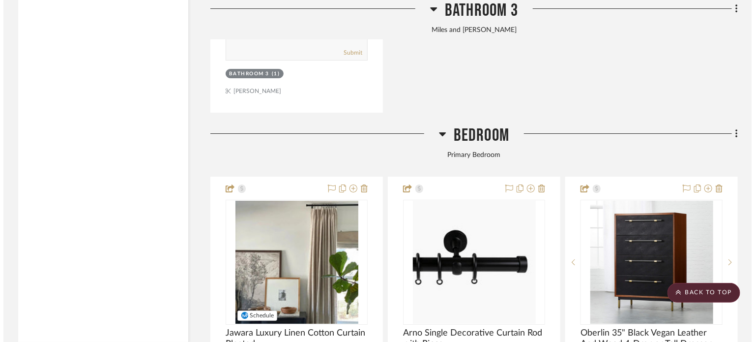
scroll to position [0, 0]
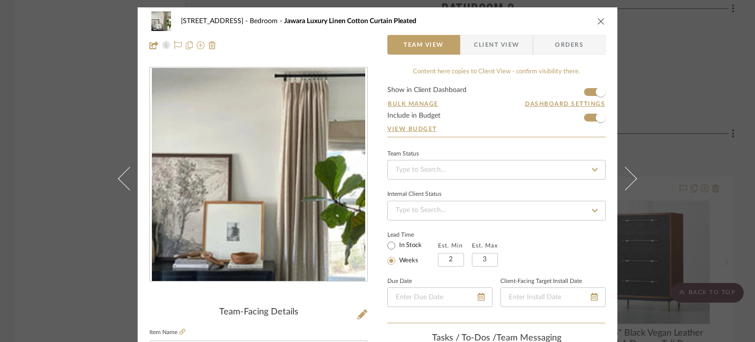
click at [569, 18] on div "2323 Race St Bedroom Jawara Luxury Linen Cotton Curtain Pleated" at bounding box center [377, 21] width 456 height 20
click at [569, 20] on icon "close" at bounding box center [601, 21] width 8 height 8
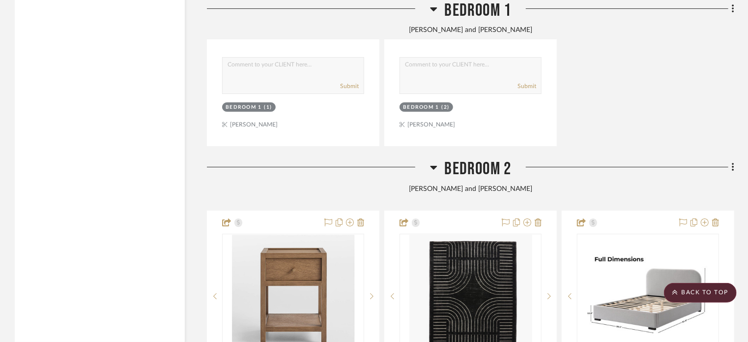
scroll to position [3735, 0]
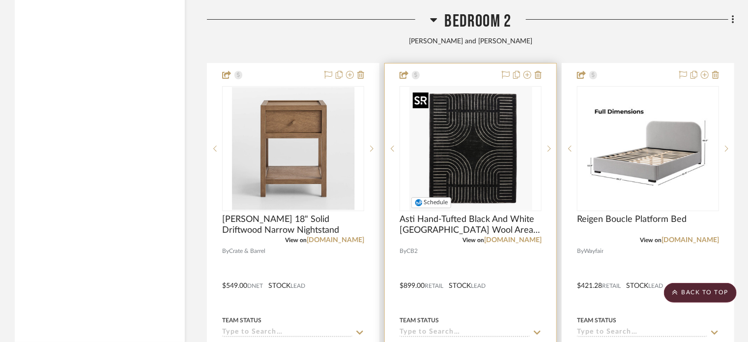
click at [494, 140] on img "0" at bounding box center [470, 148] width 123 height 123
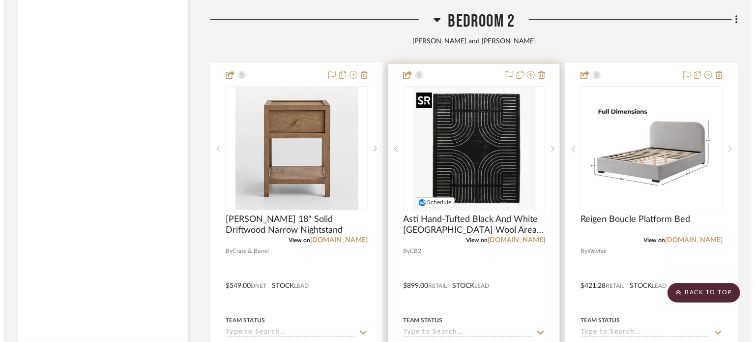
scroll to position [0, 0]
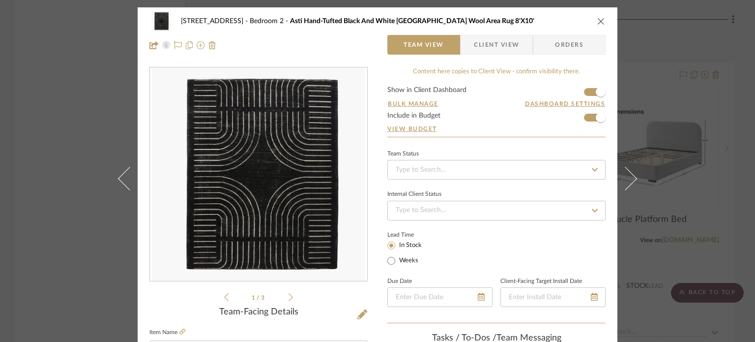
click at [569, 20] on icon "close" at bounding box center [601, 21] width 8 height 8
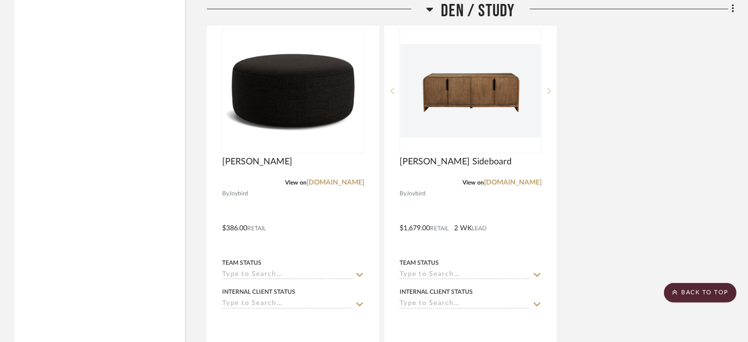
scroll to position [4275, 0]
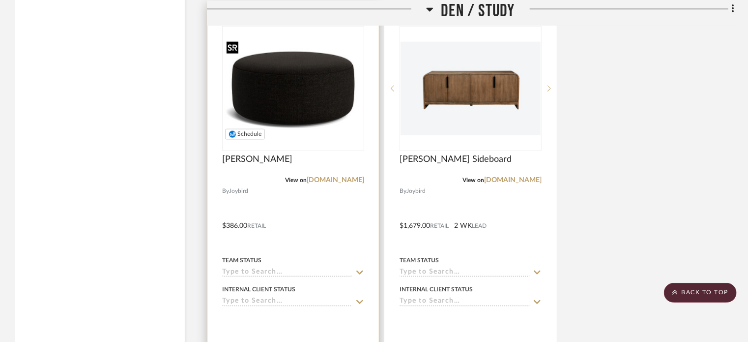
click at [305, 113] on div at bounding box center [293, 88] width 142 height 125
click at [275, 182] on div "View on joybird.com" at bounding box center [293, 179] width 142 height 9
click at [285, 81] on img "0" at bounding box center [293, 88] width 140 height 105
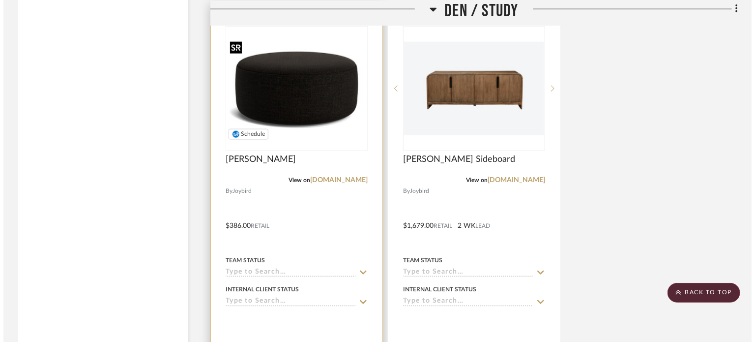
scroll to position [0, 0]
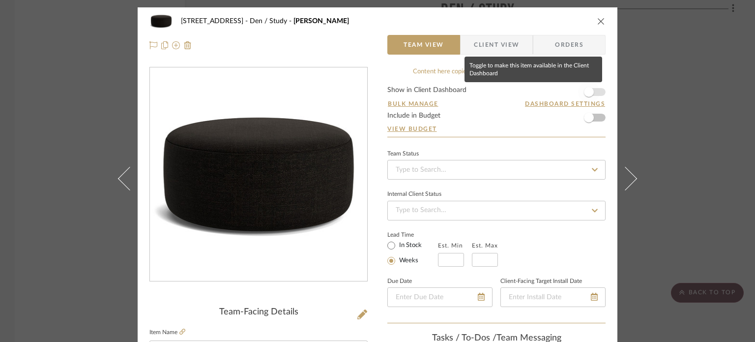
click at [569, 88] on span "button" at bounding box center [589, 92] width 10 height 10
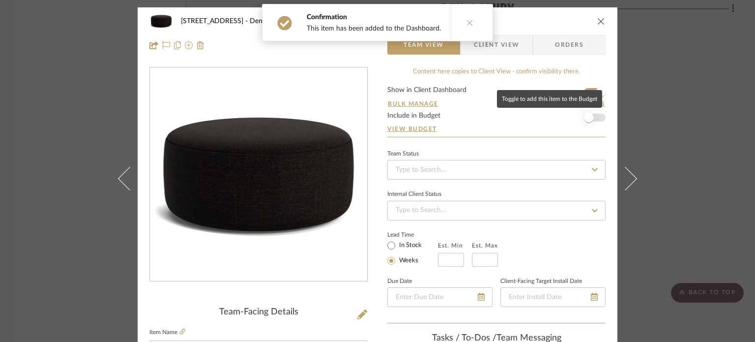
click at [569, 117] on span "button" at bounding box center [589, 118] width 10 height 10
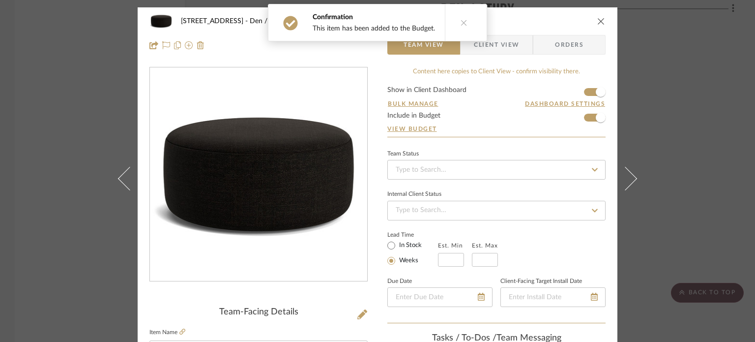
click at [569, 22] on icon "close" at bounding box center [601, 21] width 8 height 8
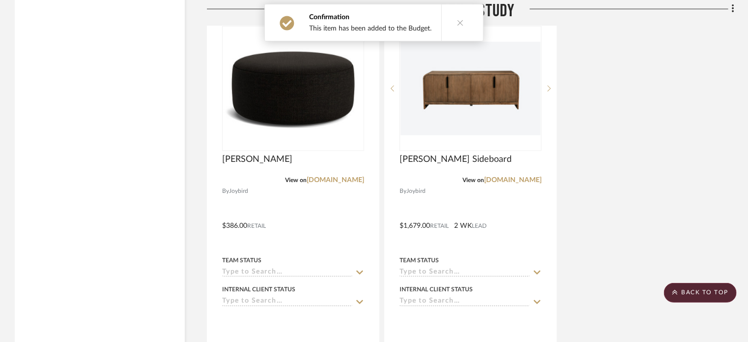
click at [569, 84] on div "Hanna Ottoman View on joybird.com By Joybird $386.00 Retail Team Status Interna…" at bounding box center [470, 218] width 527 height 431
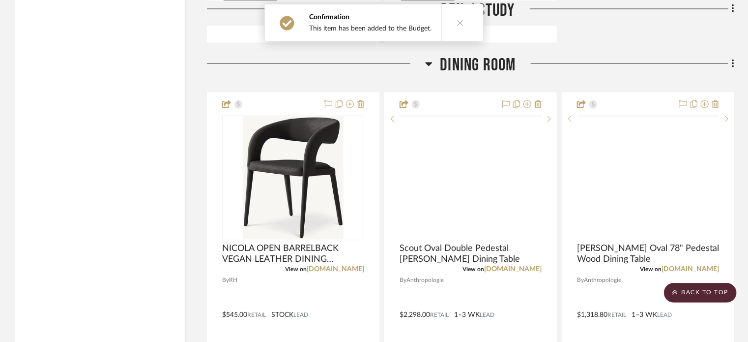
scroll to position [4718, 0]
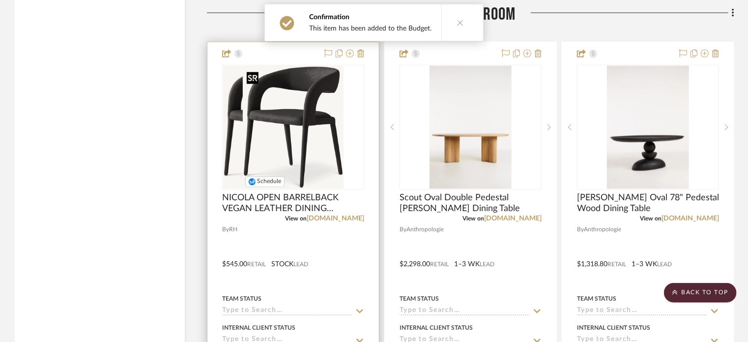
click at [309, 142] on div at bounding box center [293, 126] width 142 height 125
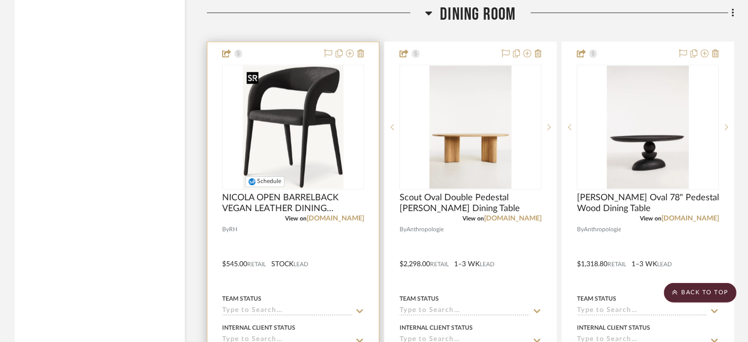
click at [323, 114] on img "0" at bounding box center [293, 126] width 101 height 123
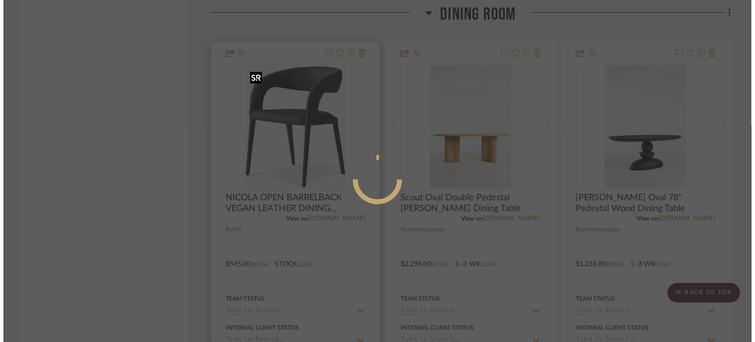
scroll to position [0, 0]
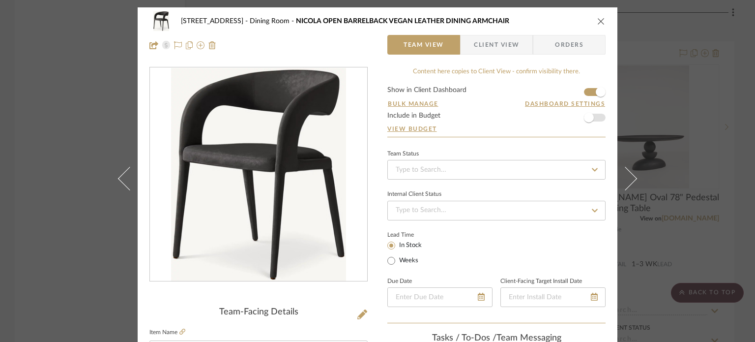
drag, startPoint x: 582, startPoint y: 118, endPoint x: 499, endPoint y: 136, distance: 84.9
click at [499, 136] on form "Show in Client Dashboard Bulk Manage Dashboard Settings Include in Budget View …" at bounding box center [496, 111] width 218 height 50
click at [569, 116] on span "button" at bounding box center [589, 118] width 10 height 10
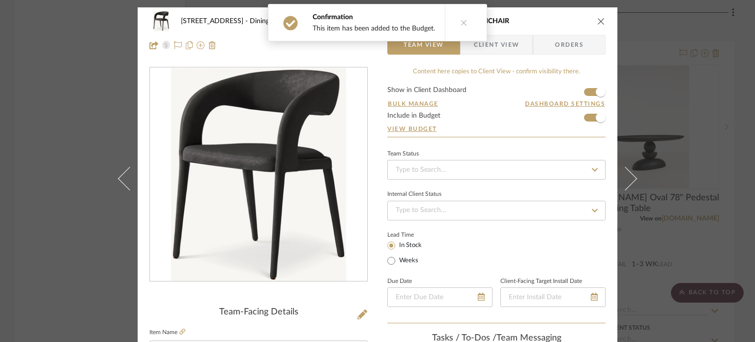
click at [569, 15] on div "2323 Race St Dining Room NICOLA OPEN BARRELBACK VEGAN LEATHER DINING ARMCHAIR" at bounding box center [377, 21] width 456 height 20
click at [569, 26] on div "2323 Race St Dining Room NICOLA OPEN BARRELBACK VEGAN LEATHER DINING ARMCHAIR" at bounding box center [377, 21] width 456 height 20
click at [569, 20] on icon "close" at bounding box center [601, 21] width 8 height 8
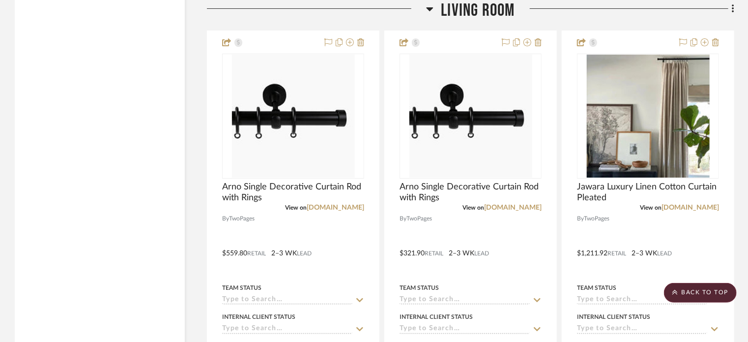
scroll to position [7519, 0]
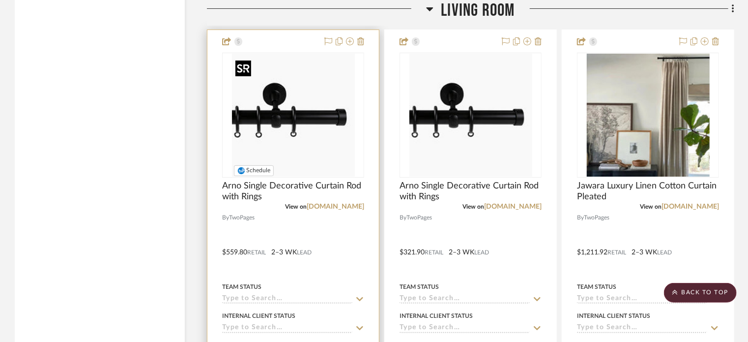
click at [0, 0] on img at bounding box center [0, 0] width 0 height 0
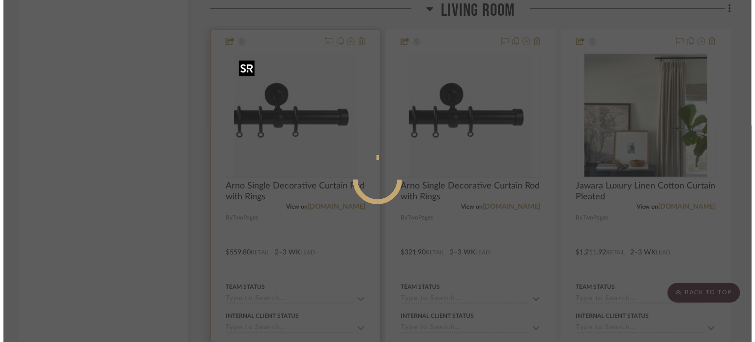
scroll to position [0, 0]
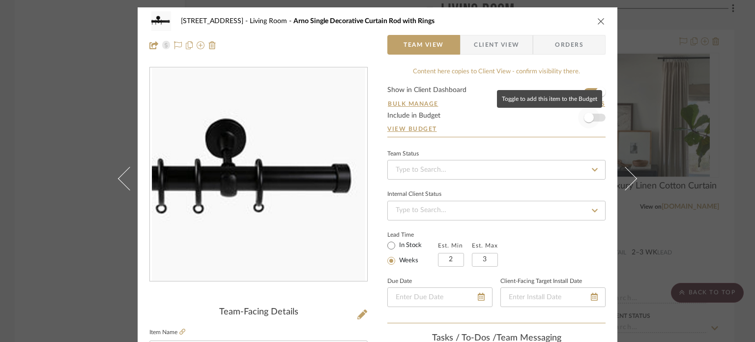
click at [569, 117] on span "button" at bounding box center [589, 118] width 10 height 10
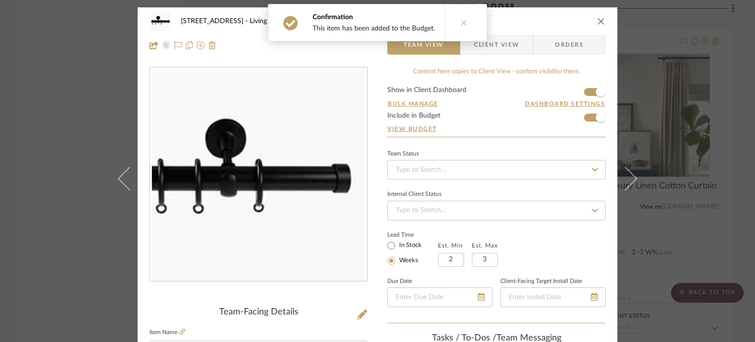
click at [569, 23] on icon "close" at bounding box center [601, 21] width 8 height 8
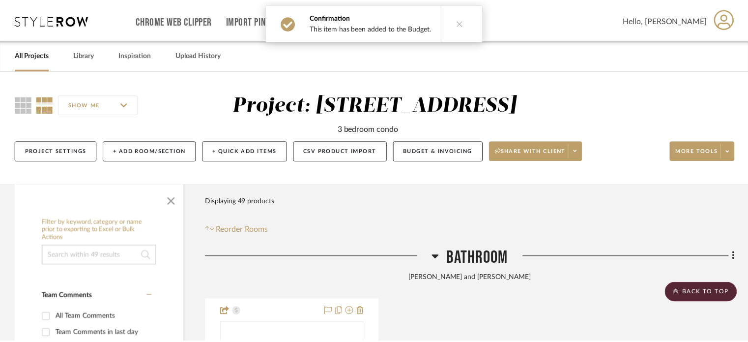
scroll to position [7519, 0]
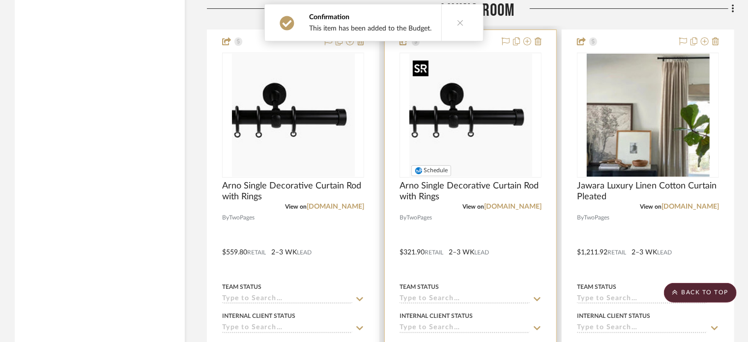
click at [484, 115] on img "0" at bounding box center [470, 115] width 123 height 123
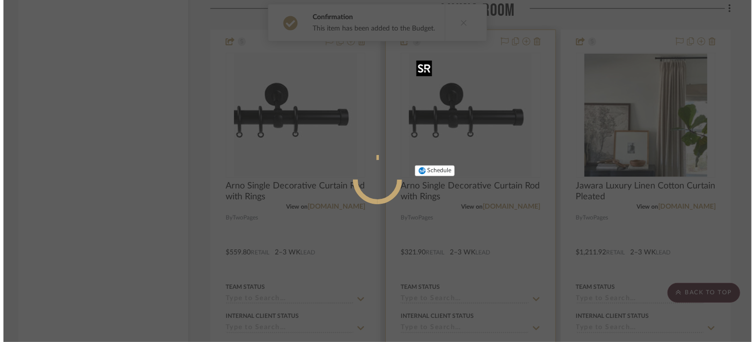
scroll to position [0, 0]
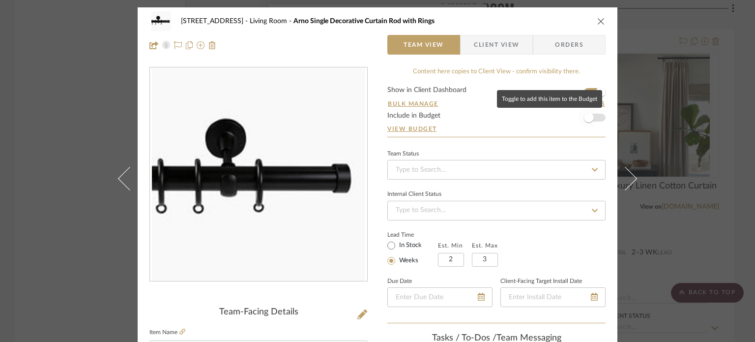
click at [569, 114] on span "button" at bounding box center [589, 118] width 10 height 10
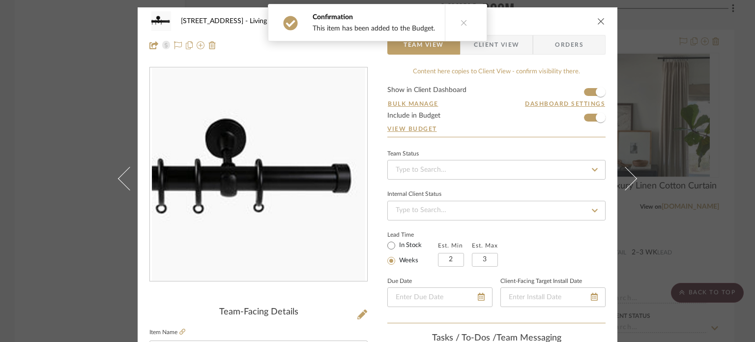
click at [569, 20] on icon "close" at bounding box center [601, 21] width 8 height 8
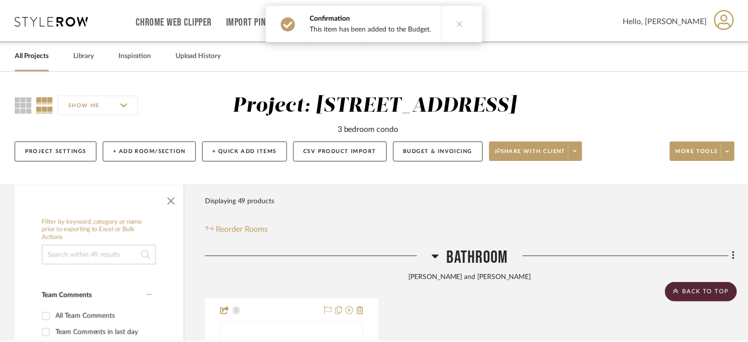
scroll to position [7519, 0]
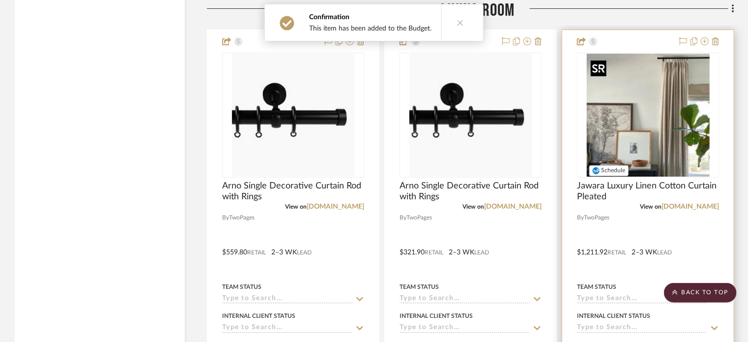
click at [569, 98] on img "0" at bounding box center [648, 115] width 123 height 123
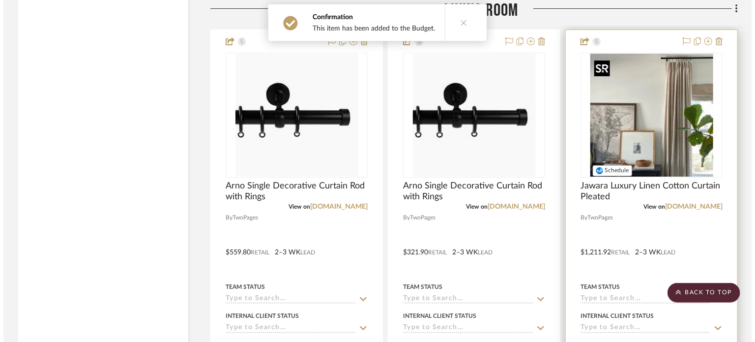
scroll to position [0, 0]
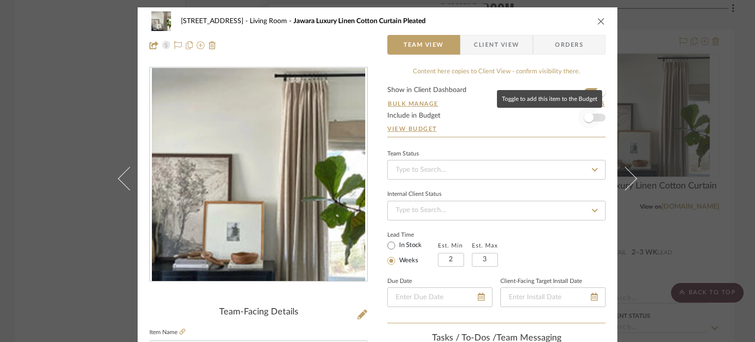
click at [569, 115] on span "button" at bounding box center [589, 118] width 22 height 22
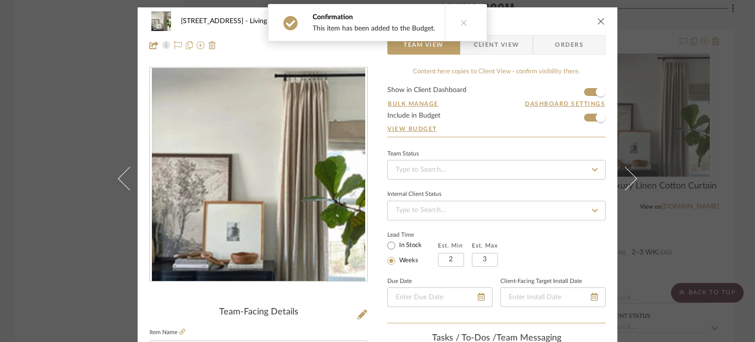
click at [569, 21] on icon "close" at bounding box center [601, 21] width 8 height 8
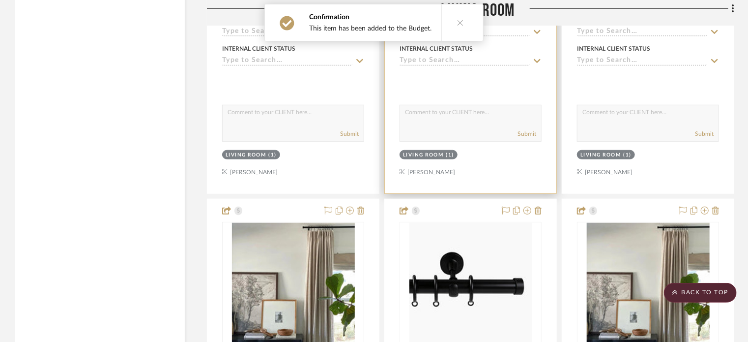
scroll to position [7813, 0]
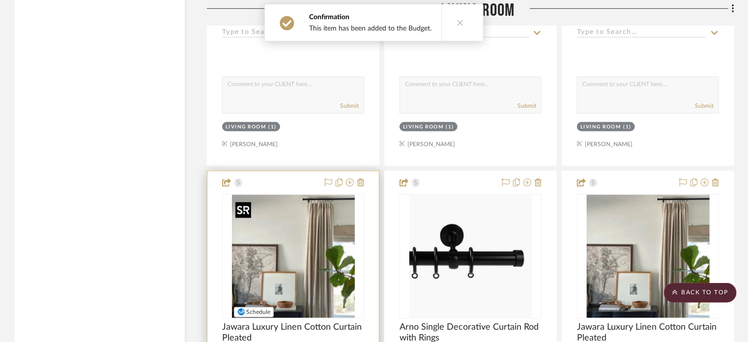
click at [0, 0] on img at bounding box center [0, 0] width 0 height 0
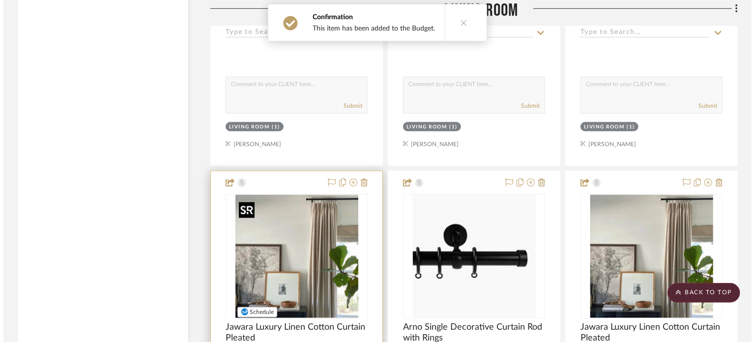
scroll to position [0, 0]
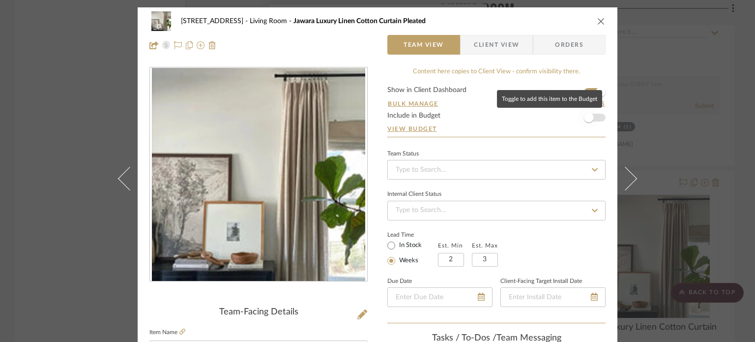
click at [569, 121] on span "button" at bounding box center [589, 118] width 22 height 22
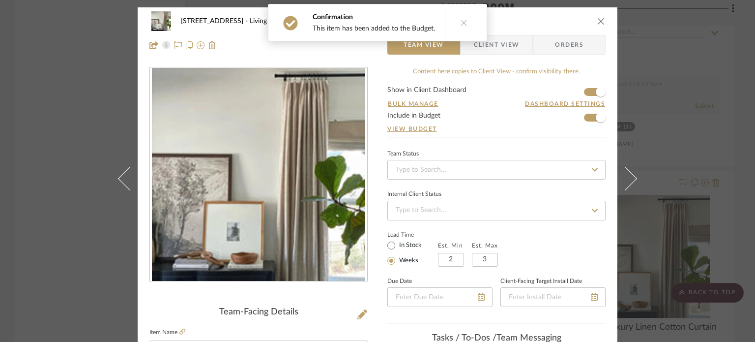
click at [569, 21] on icon "close" at bounding box center [601, 21] width 8 height 8
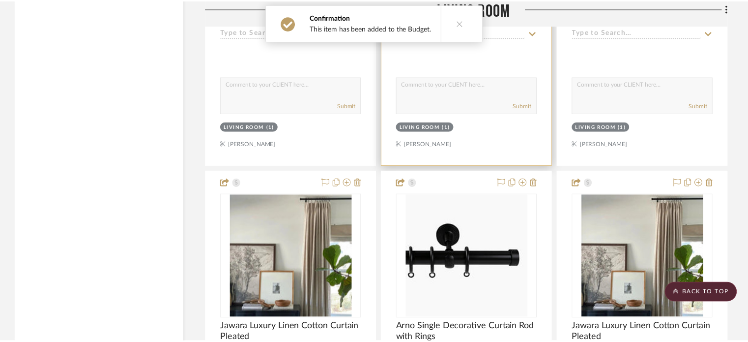
scroll to position [7813, 0]
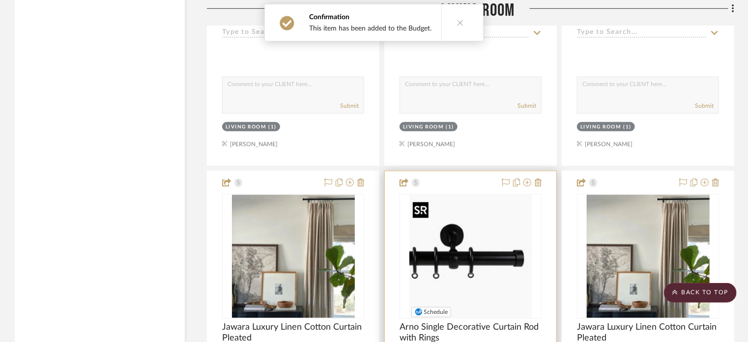
click at [0, 0] on img at bounding box center [0, 0] width 0 height 0
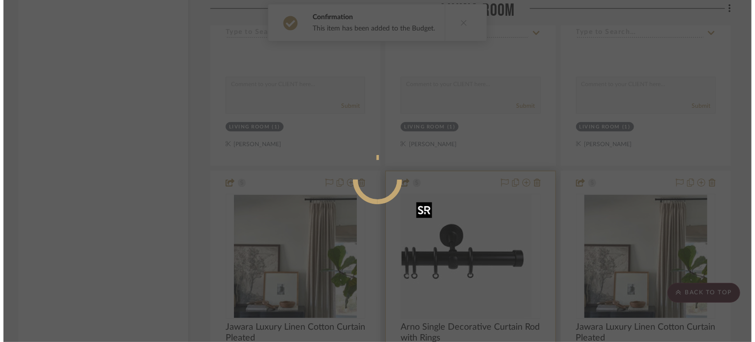
scroll to position [0, 0]
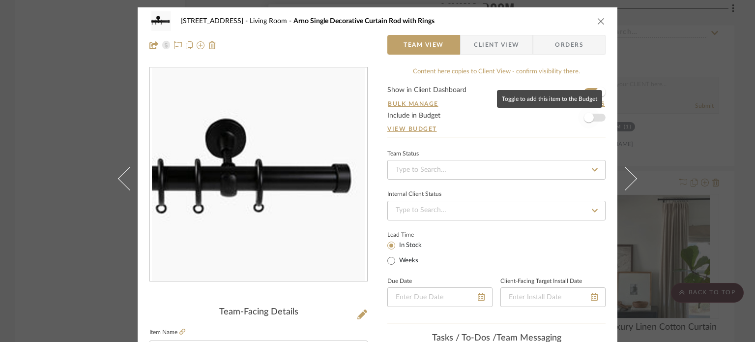
click at [569, 115] on span "button" at bounding box center [589, 118] width 10 height 10
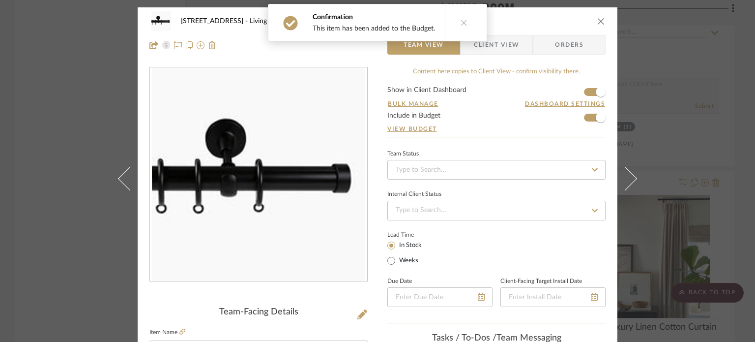
click at [569, 22] on icon "close" at bounding box center [601, 21] width 8 height 8
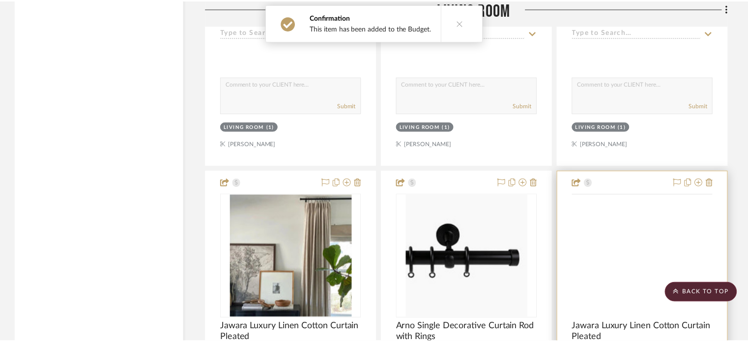
scroll to position [7813, 0]
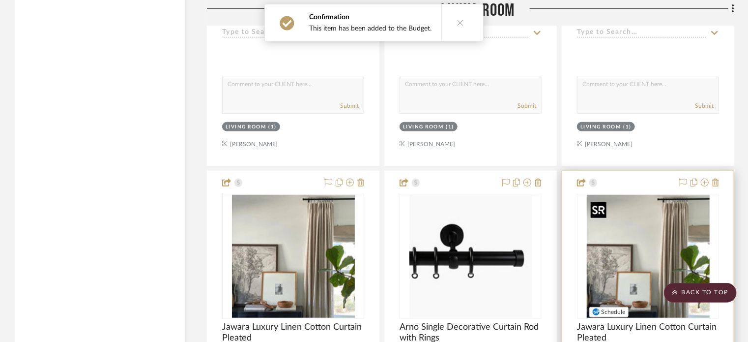
click at [0, 0] on img at bounding box center [0, 0] width 0 height 0
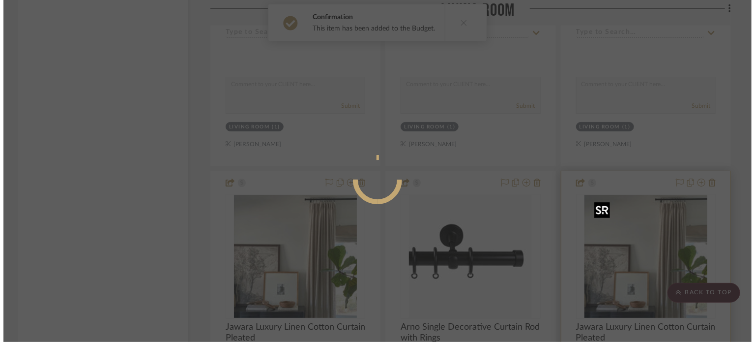
scroll to position [0, 0]
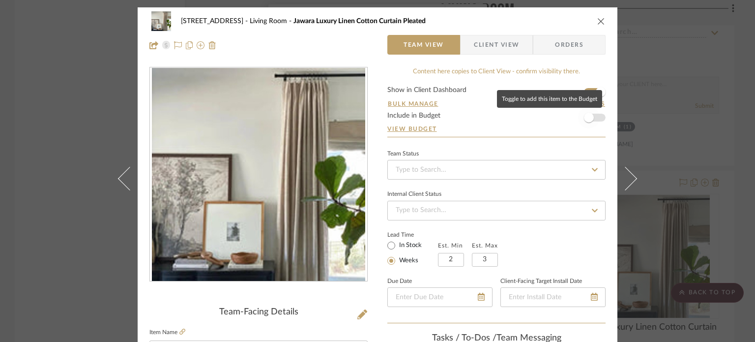
click at [569, 118] on span "button" at bounding box center [589, 118] width 22 height 22
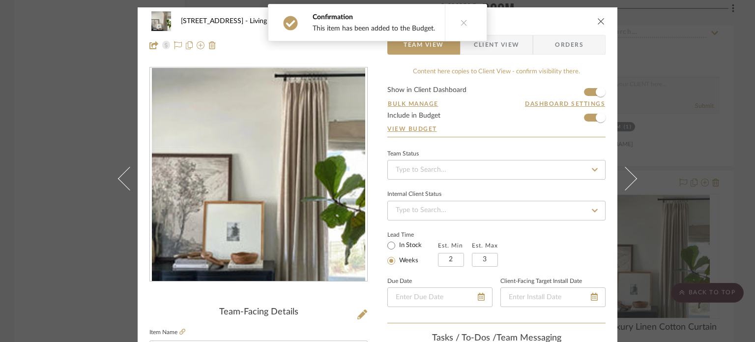
click at [569, 22] on icon "close" at bounding box center [601, 21] width 8 height 8
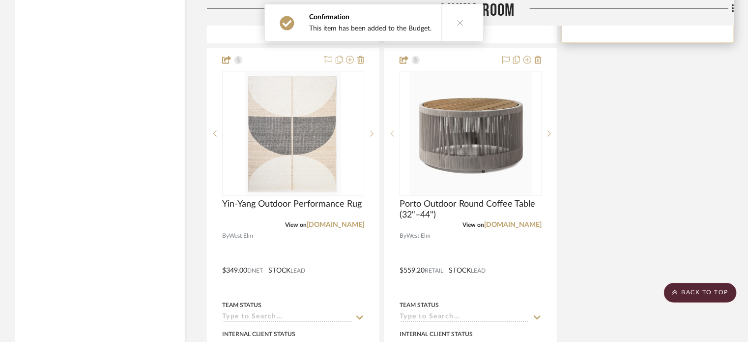
scroll to position [8403, 0]
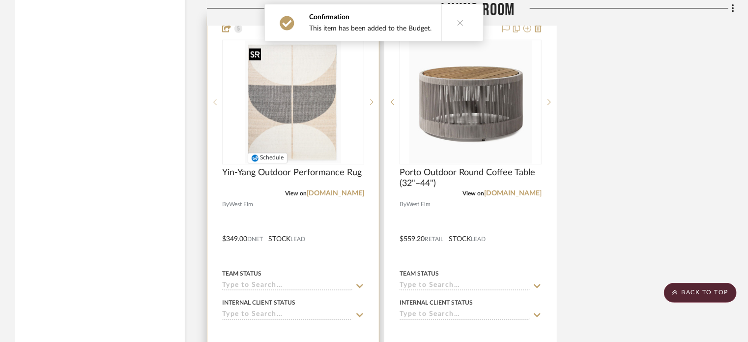
click at [0, 0] on img at bounding box center [0, 0] width 0 height 0
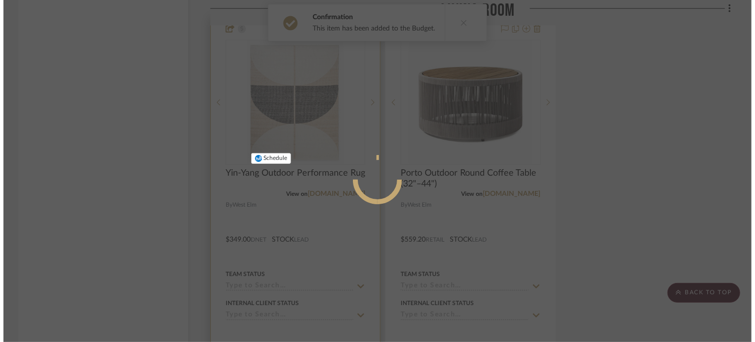
scroll to position [0, 0]
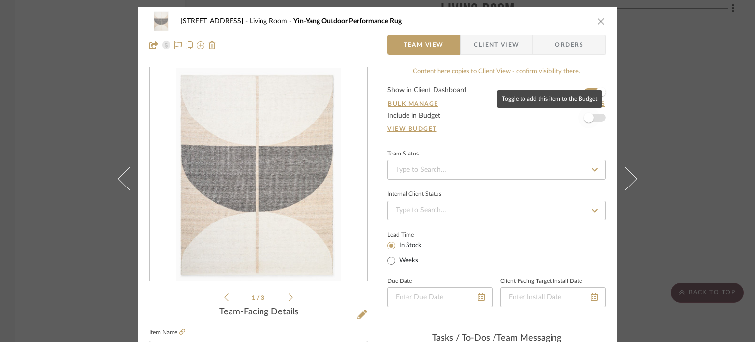
click at [569, 120] on span "button" at bounding box center [589, 118] width 22 height 22
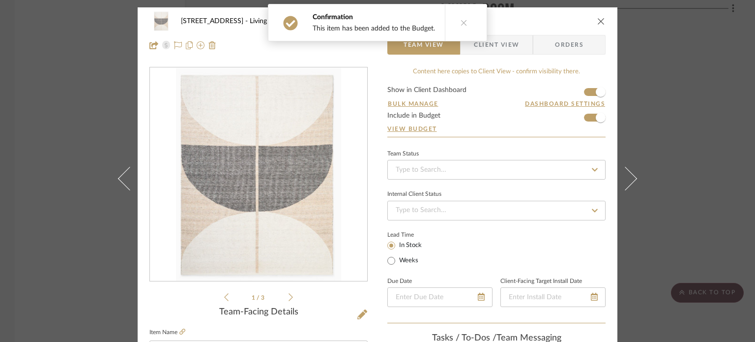
click at [569, 23] on icon "close" at bounding box center [601, 21] width 8 height 8
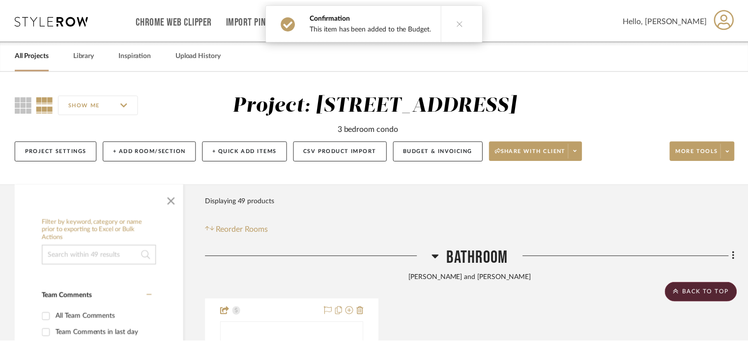
scroll to position [8403, 0]
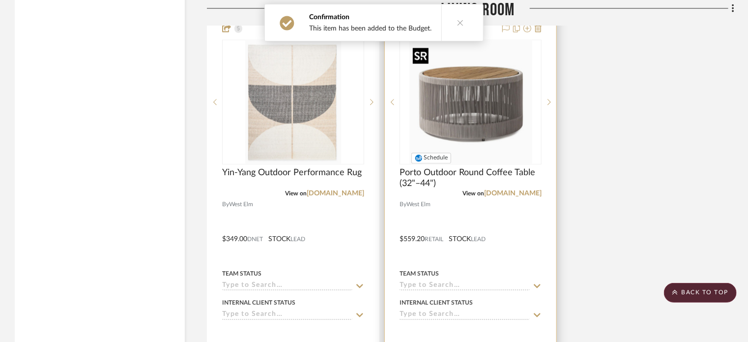
click at [0, 0] on img at bounding box center [0, 0] width 0 height 0
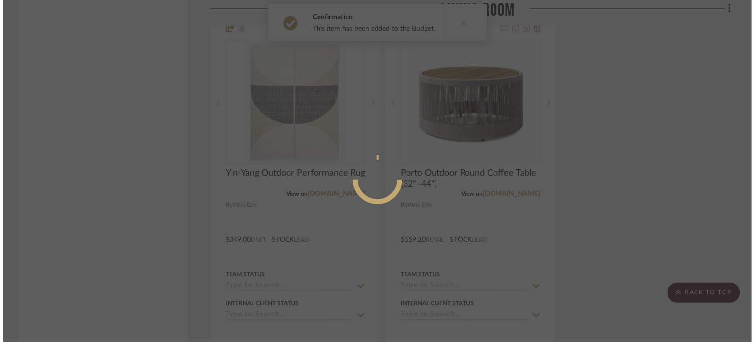
scroll to position [0, 0]
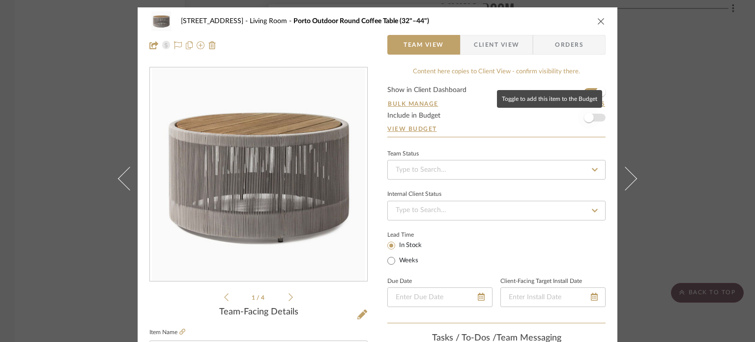
click at [569, 116] on span "button" at bounding box center [589, 118] width 10 height 10
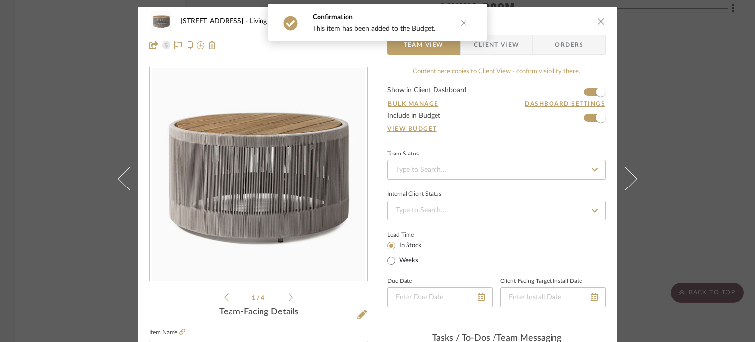
click at [569, 20] on icon "close" at bounding box center [601, 21] width 8 height 8
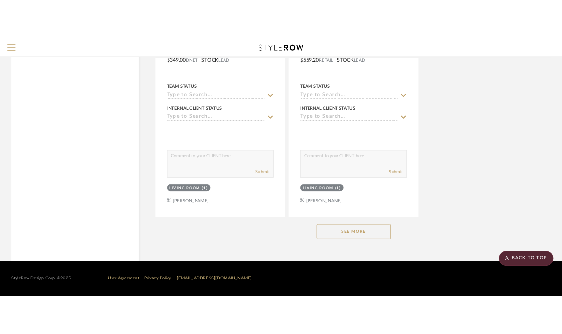
scroll to position [8578, 0]
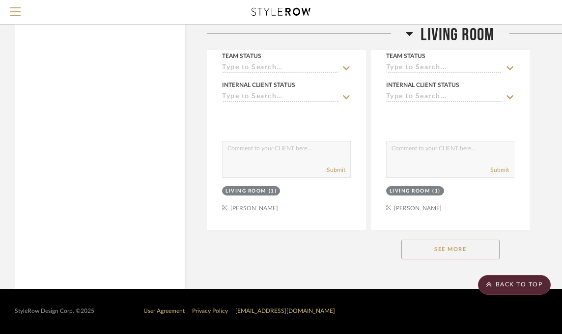
click at [467, 250] on button "See More" at bounding box center [450, 250] width 98 height 20
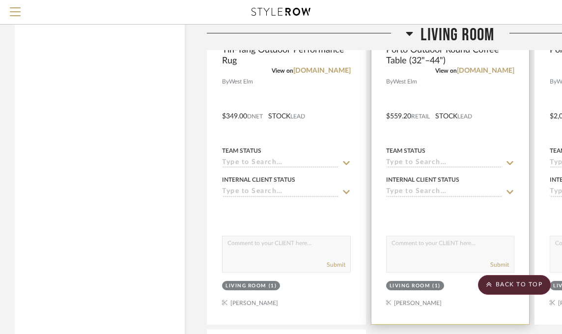
scroll to position [8382, 0]
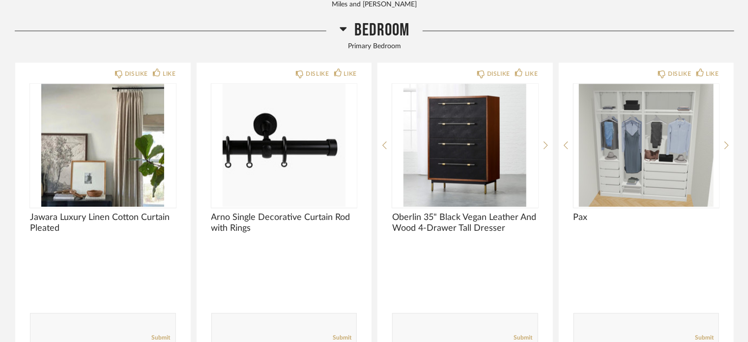
scroll to position [1229, 0]
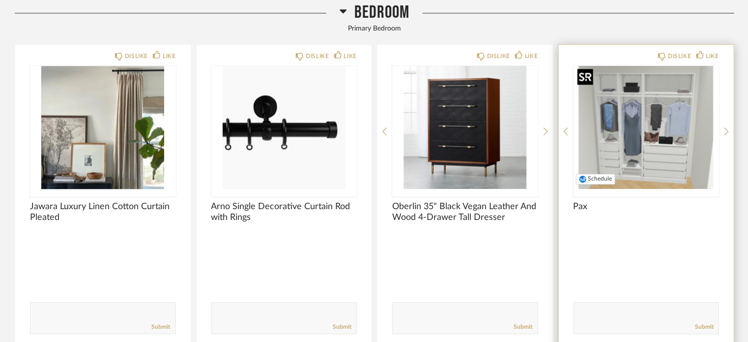
click at [616, 128] on img "0" at bounding box center [646, 127] width 146 height 123
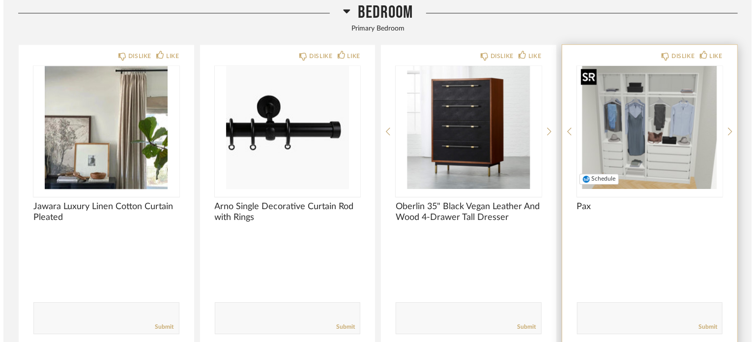
scroll to position [0, 0]
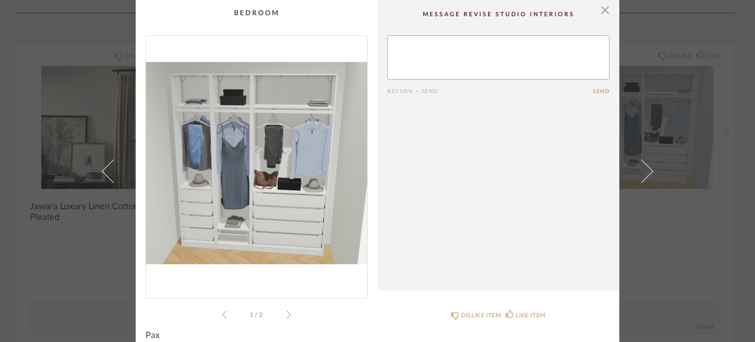
click at [283, 315] on li "1 / 2" at bounding box center [257, 314] width 60 height 12
click at [286, 314] on icon at bounding box center [288, 314] width 4 height 8
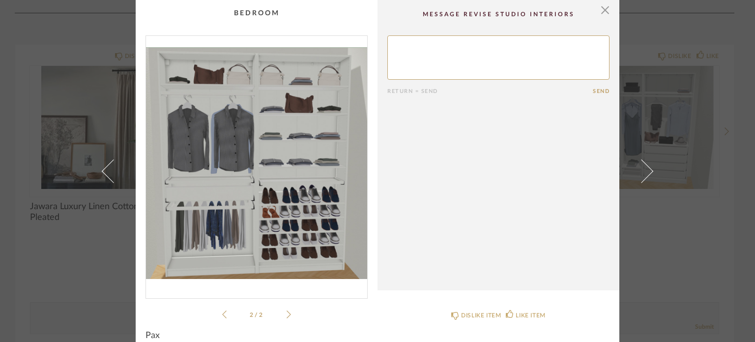
click at [227, 313] on li "2 / 2" at bounding box center [257, 314] width 60 height 12
click at [598, 7] on span "button" at bounding box center [605, 10] width 20 height 20
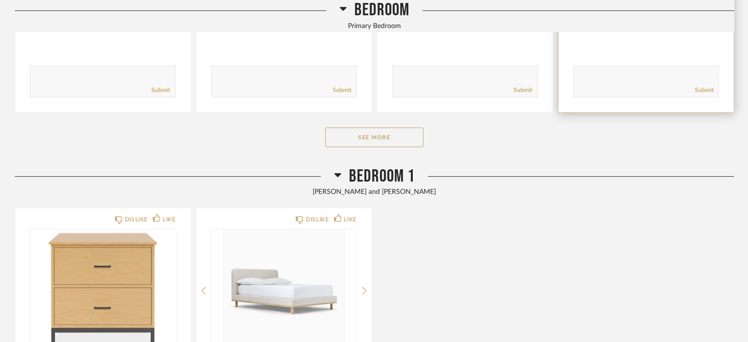
scroll to position [1474, 0]
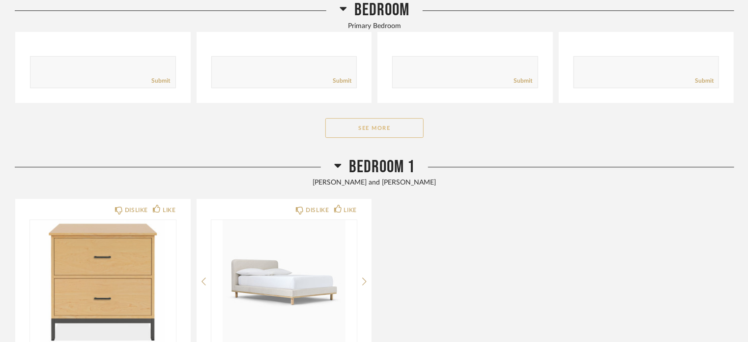
click at [356, 122] on button "See More" at bounding box center [374, 128] width 98 height 20
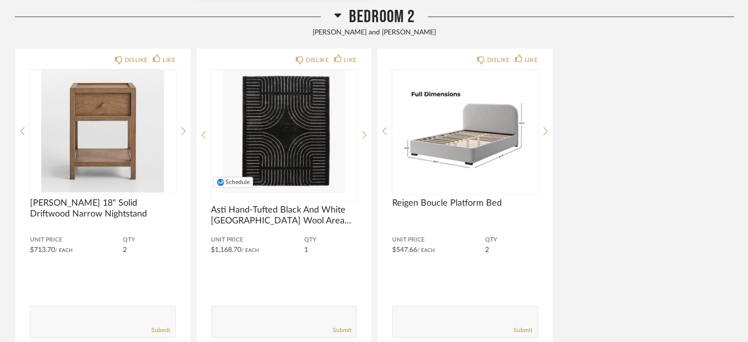
scroll to position [2654, 0]
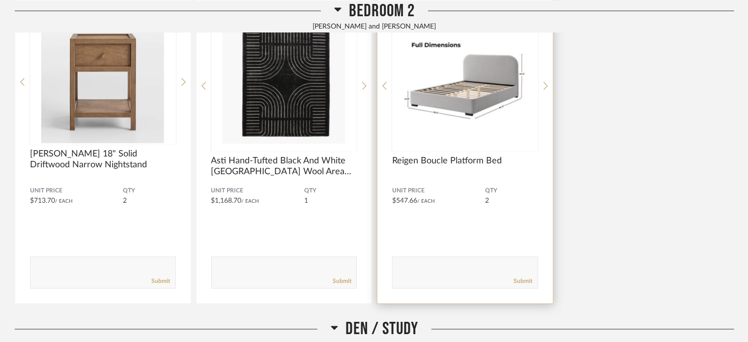
click at [549, 90] on div "DISLIKE LIKE Reigen Boucle Platform Bed Unit Price $547.66 / Each QTY 2 Comment…" at bounding box center [464, 152] width 175 height 304
click at [544, 82] on icon at bounding box center [546, 86] width 4 height 9
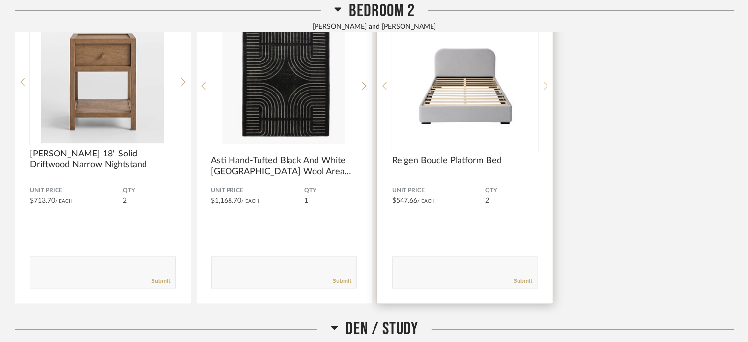
click at [546, 82] on icon at bounding box center [546, 86] width 4 height 9
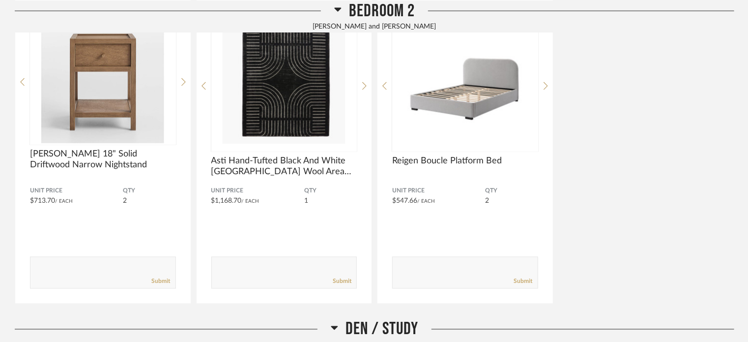
click at [603, 94] on div "DISLIKE LIKE Keane 18" Solid Driftwood Narrow Nightstand Unit Price $713.70 / E…" at bounding box center [374, 151] width 719 height 305
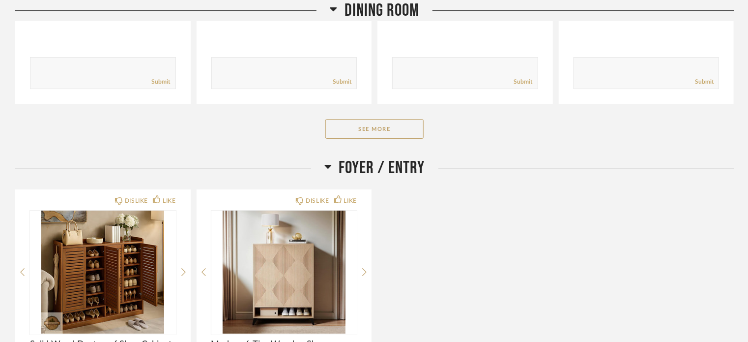
scroll to position [3624, 0]
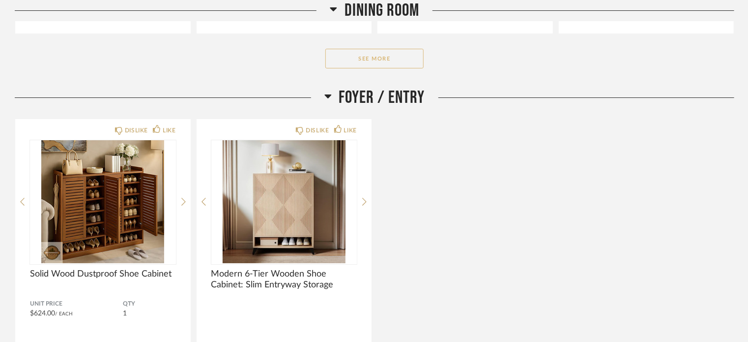
click at [381, 57] on button "See More" at bounding box center [374, 59] width 98 height 20
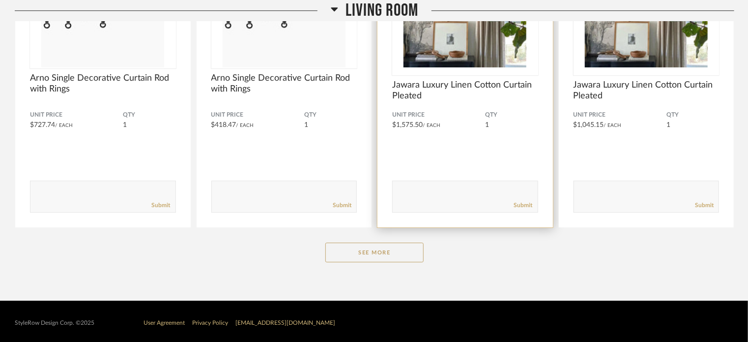
scroll to position [5126, 0]
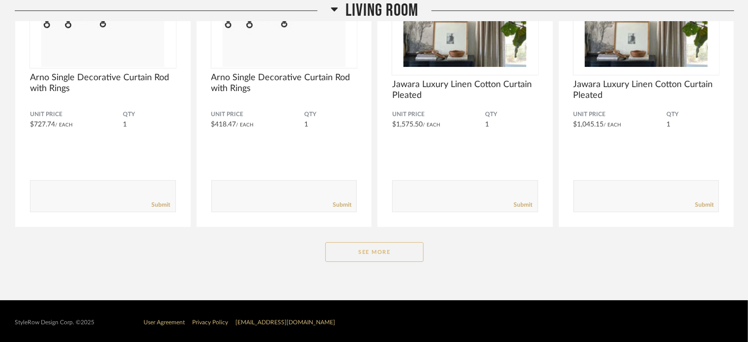
click at [360, 253] on button "See More" at bounding box center [374, 252] width 98 height 20
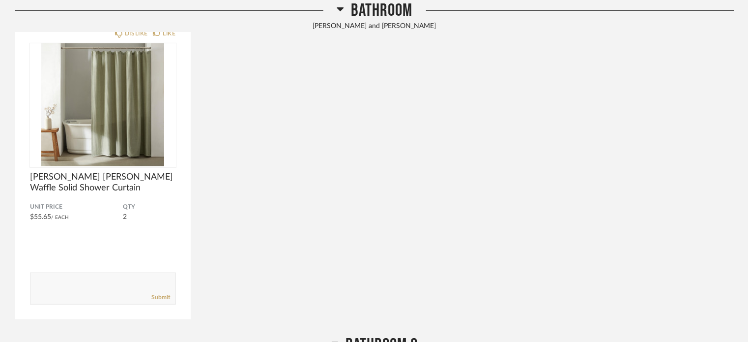
scroll to position [0, 0]
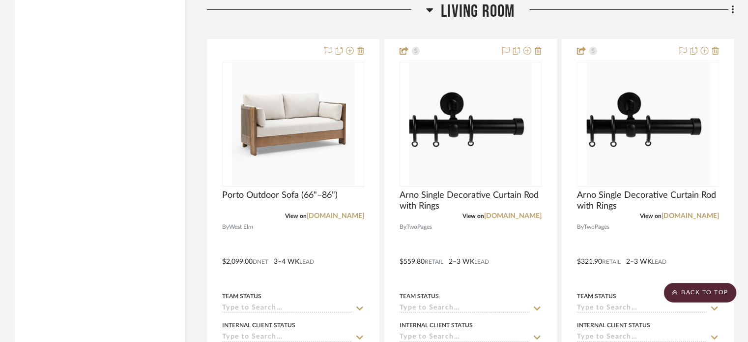
scroll to position [7543, 0]
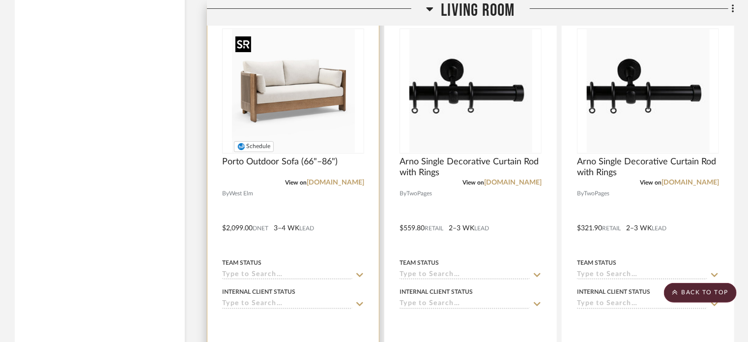
click at [271, 95] on img "0" at bounding box center [293, 90] width 123 height 123
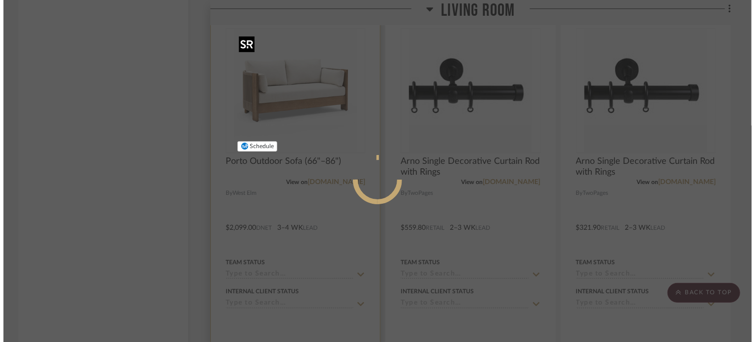
scroll to position [0, 0]
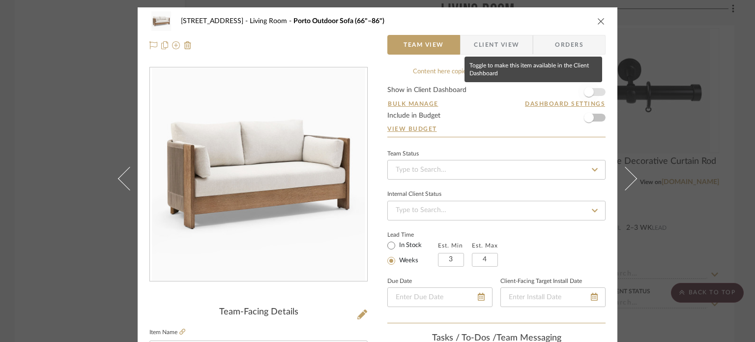
click at [569, 94] on span "button" at bounding box center [589, 92] width 22 height 22
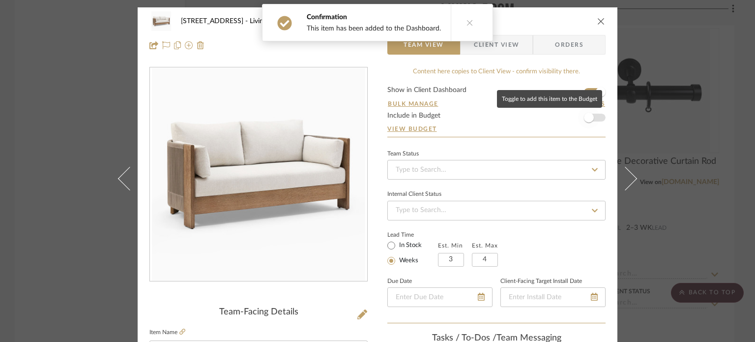
click at [569, 117] on span "button" at bounding box center [589, 118] width 10 height 10
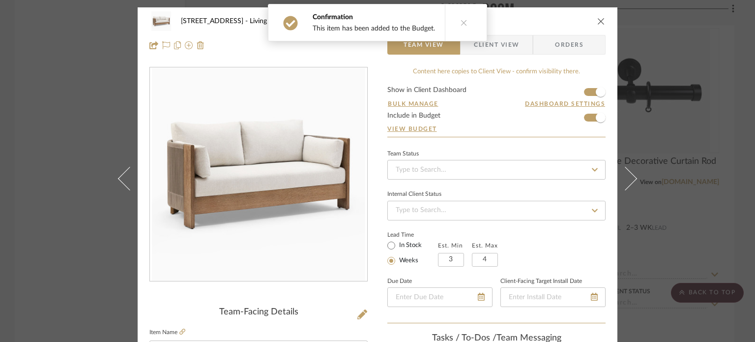
click at [569, 24] on icon "close" at bounding box center [601, 21] width 8 height 8
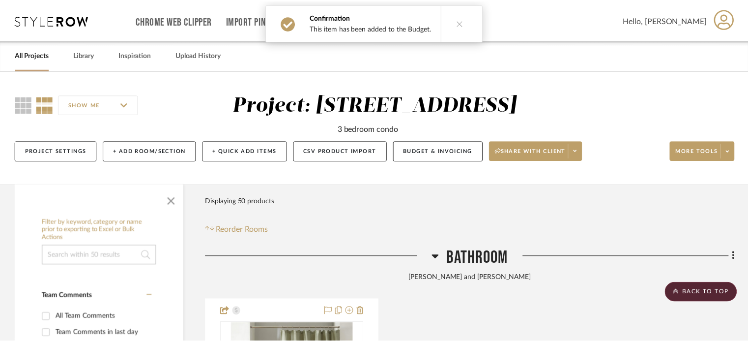
scroll to position [7543, 0]
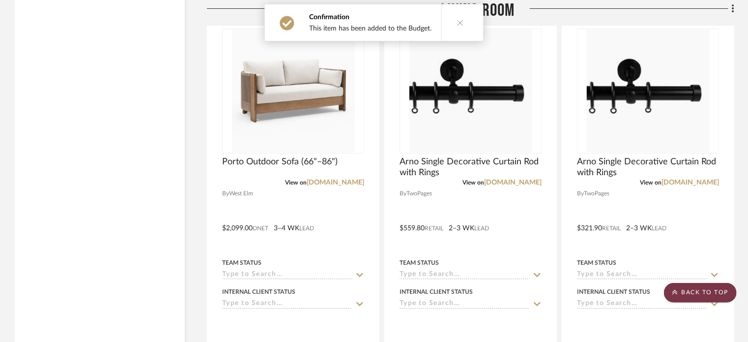
click at [569, 294] on icon at bounding box center [674, 292] width 5 height 6
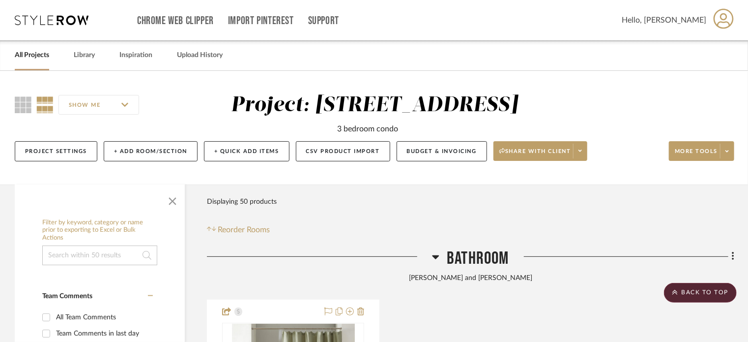
scroll to position [0, 0]
click at [452, 154] on button "Budget & Invoicing" at bounding box center [442, 151] width 90 height 20
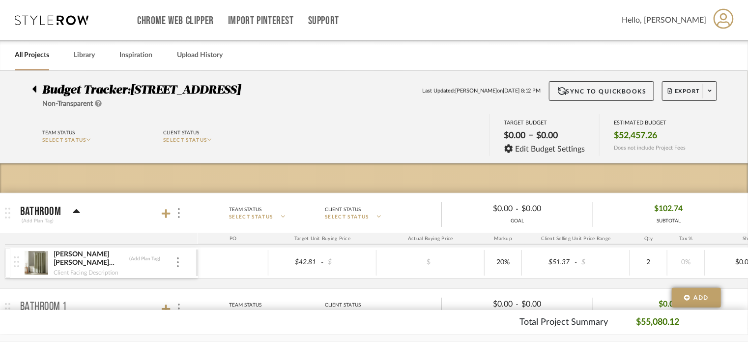
click at [569, 133] on span "$52,457.26" at bounding box center [635, 135] width 43 height 11
click at [569, 320] on p "$55,080.12" at bounding box center [657, 321] width 43 height 13
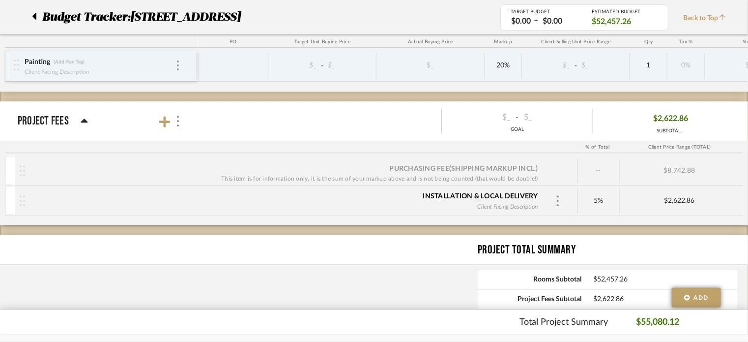
scroll to position [1508, 0]
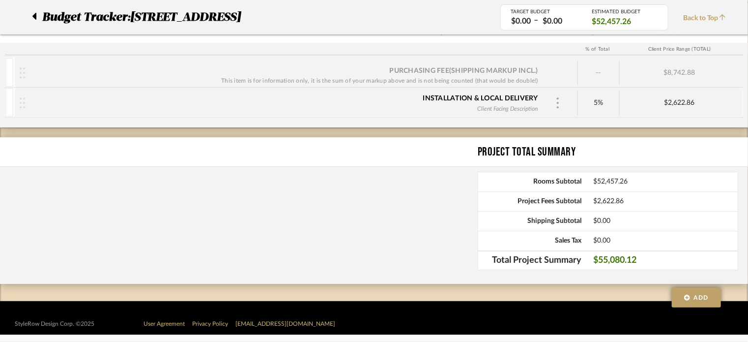
click at [552, 96] on div at bounding box center [557, 102] width 15 height 15
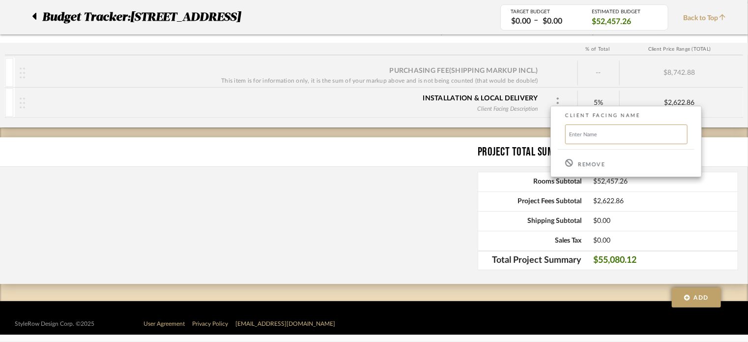
click at [569, 163] on p "Remove" at bounding box center [591, 164] width 27 height 7
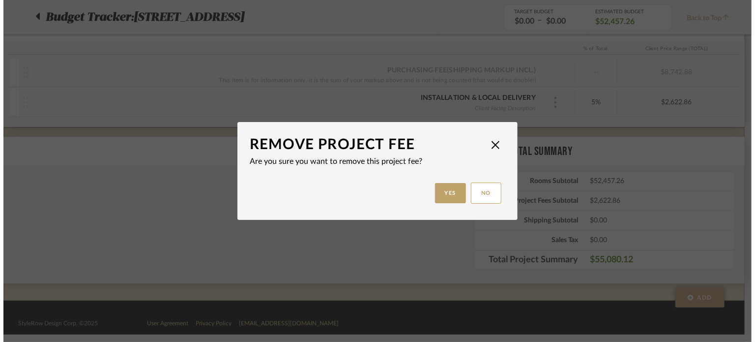
scroll to position [0, 0]
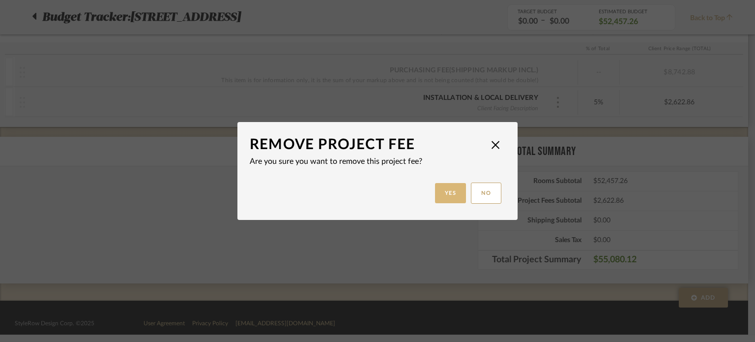
click at [454, 193] on button "Yes" at bounding box center [450, 193] width 31 height 20
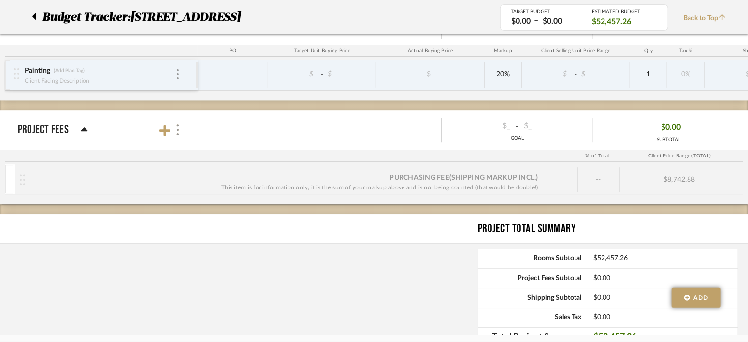
scroll to position [1183, 0]
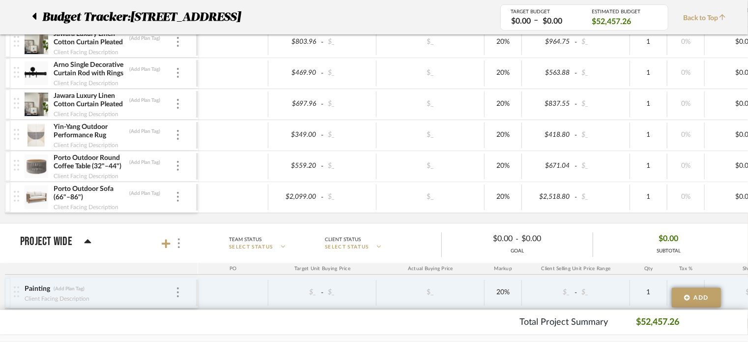
click at [569, 12] on div "TARGET BUDGET $0.00 – $0.00 ESTIMATED BUDGET $52,457.26 Back to Top" at bounding box center [615, 17] width 230 height 26
click at [569, 20] on span "Back to Top" at bounding box center [707, 18] width 48 height 10
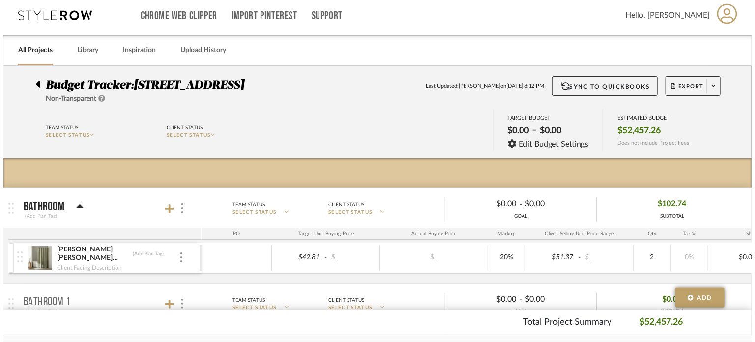
scroll to position [0, 0]
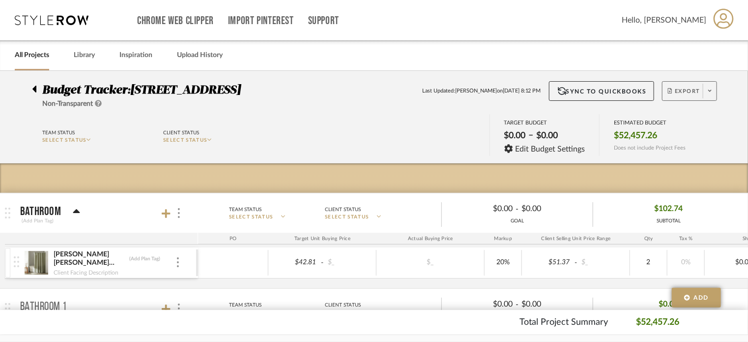
click at [569, 92] on span "Export" at bounding box center [684, 94] width 32 height 15
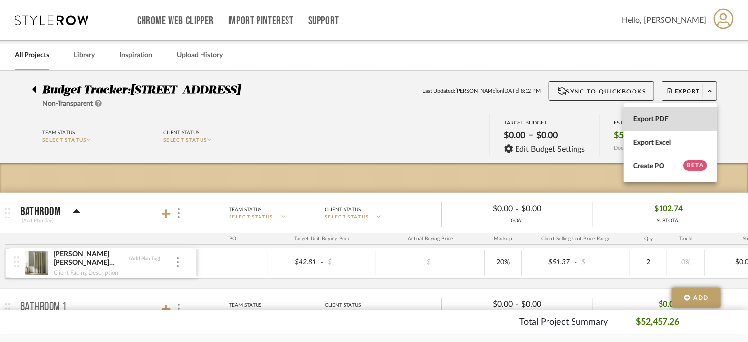
click at [569, 114] on button "Export PDF" at bounding box center [670, 119] width 93 height 24
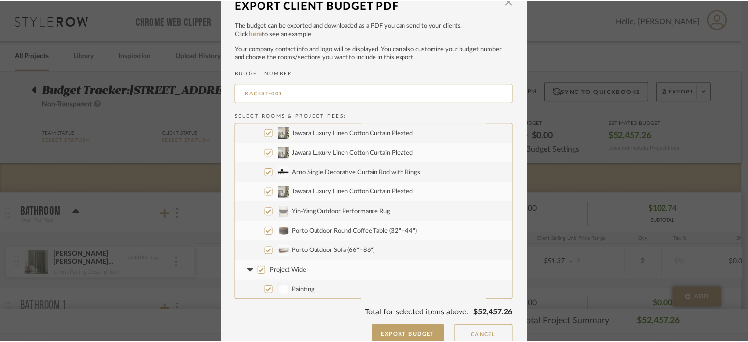
scroll to position [28, 0]
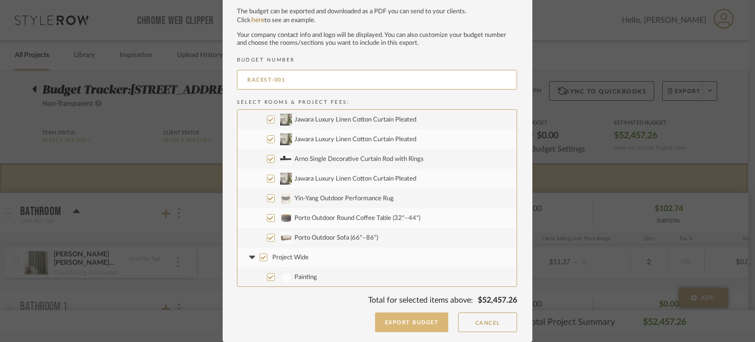
click at [410, 322] on button "Export Budget" at bounding box center [412, 322] width 74 height 20
